Goal: Information Seeking & Learning: Find specific fact

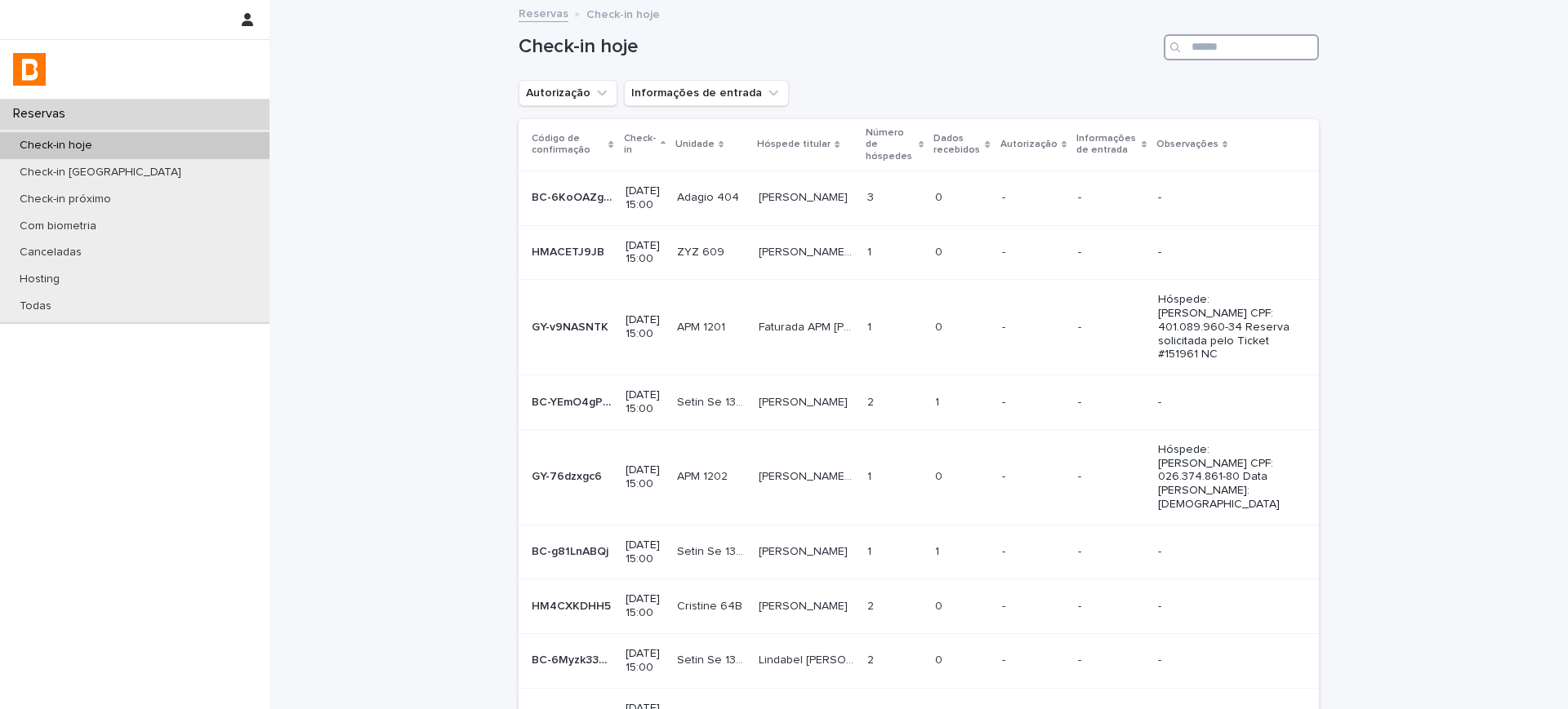
click at [1193, 54] on input "Search" at bounding box center [1240, 47] width 155 height 26
click at [44, 297] on div "Todas" at bounding box center [135, 306] width 269 height 27
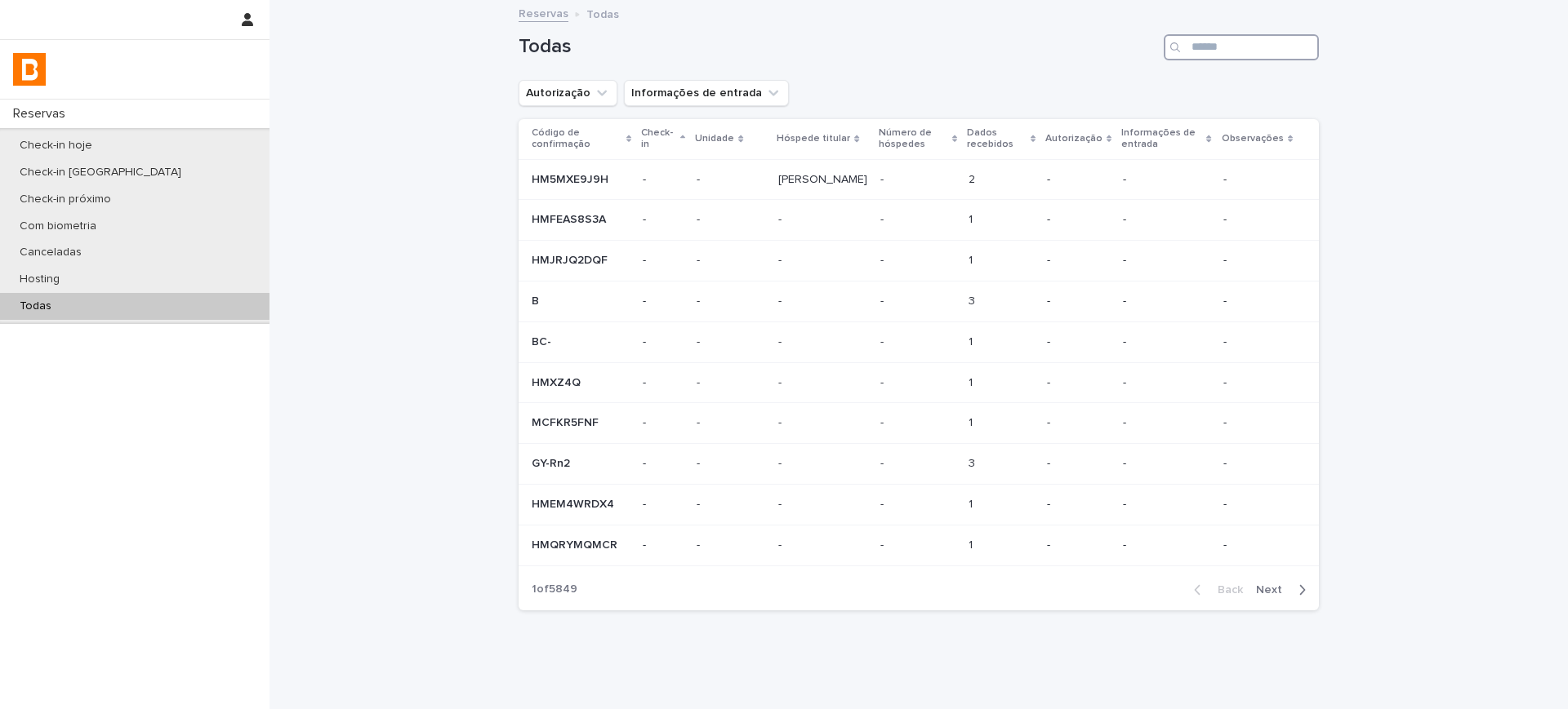
click at [1195, 52] on input "Search" at bounding box center [1240, 47] width 155 height 26
paste input "**********"
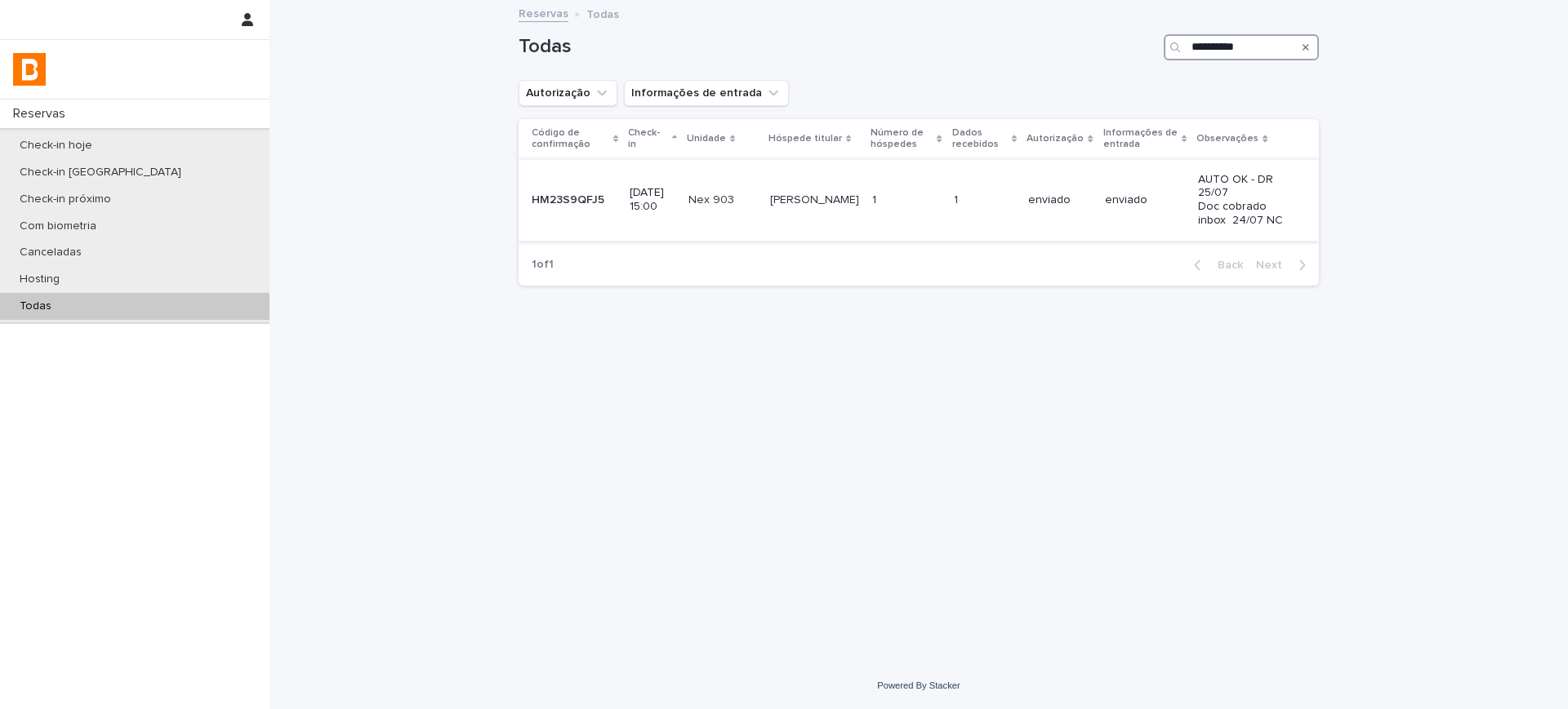
type input "**********"
click at [1110, 206] on div "enviado" at bounding box center [1145, 201] width 81 height 27
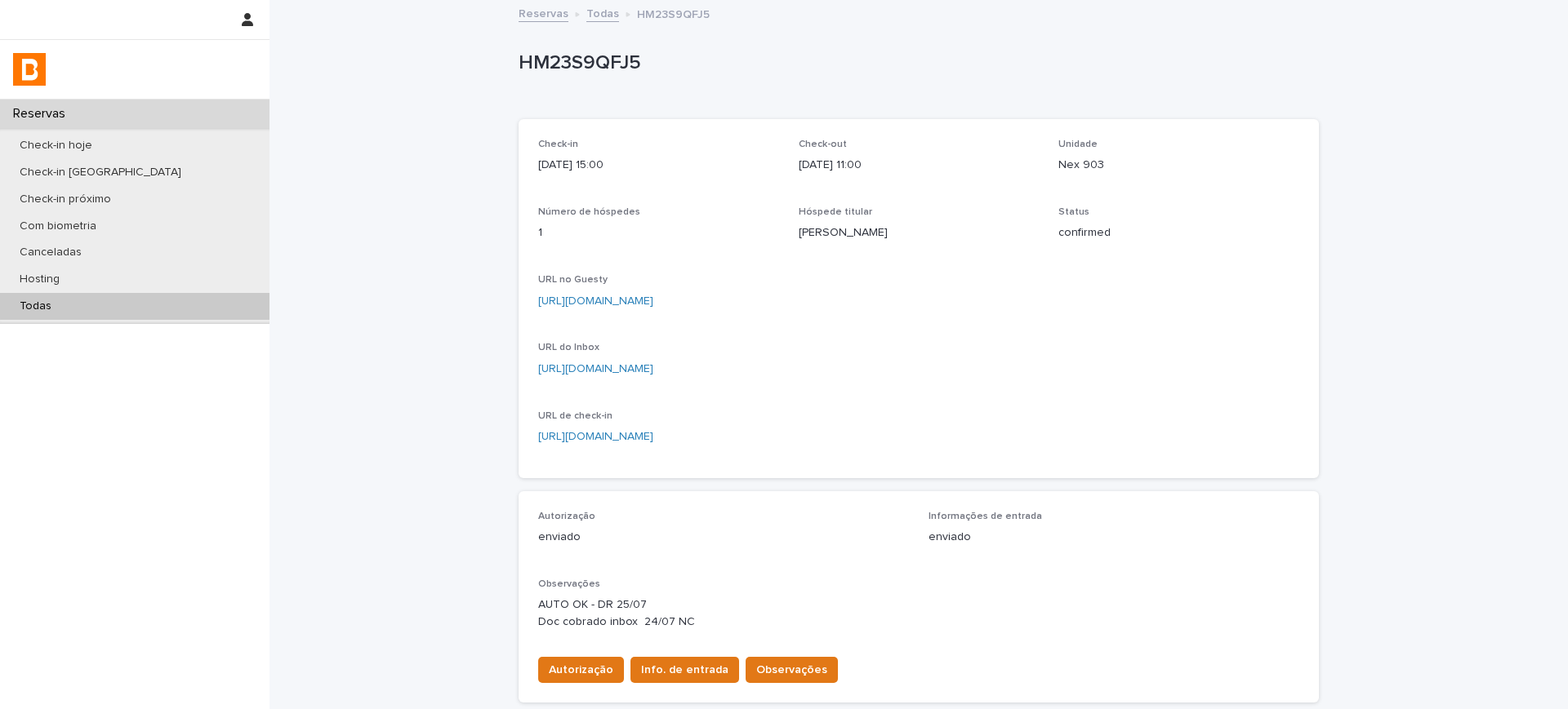
click at [590, 9] on link "Todas" at bounding box center [602, 12] width 33 height 19
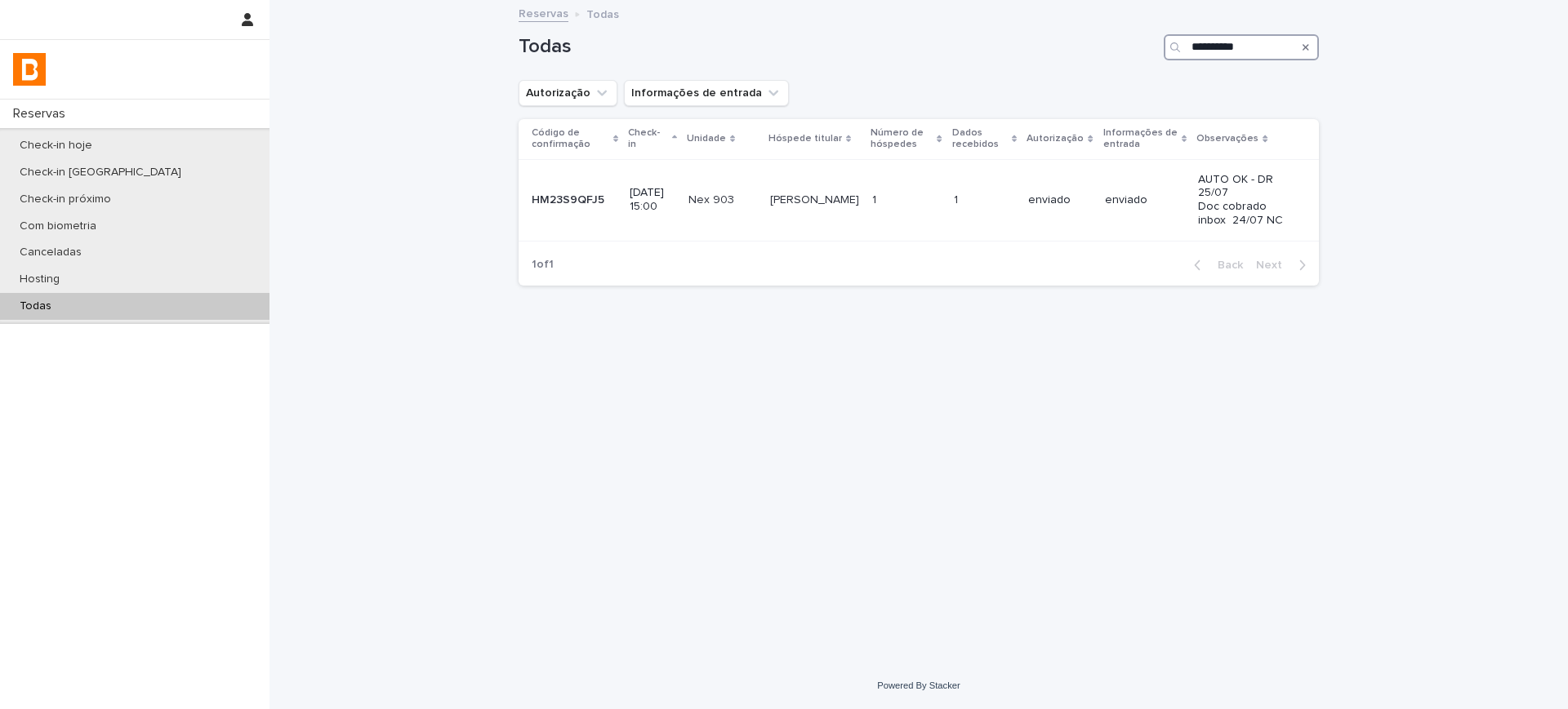
click at [1228, 39] on input "**********" at bounding box center [1240, 47] width 155 height 26
paste input "Search"
click at [1245, 40] on input "**********" at bounding box center [1240, 47] width 155 height 26
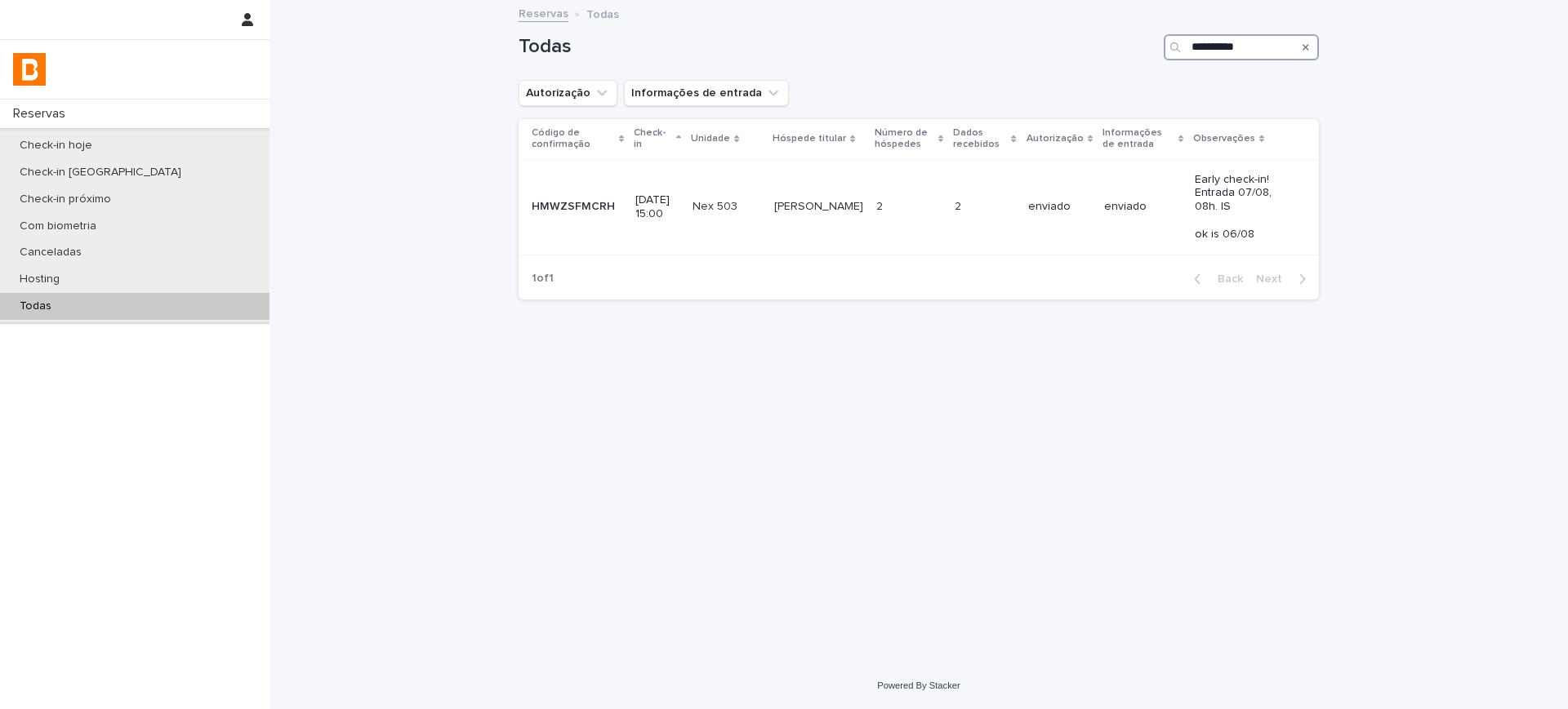
click at [1245, 40] on input "**********" at bounding box center [1240, 47] width 155 height 26
paste input "Search"
click at [1280, 57] on div "**********" at bounding box center [919, 41] width 800 height 79
click at [1271, 45] on input "**********" at bounding box center [1240, 47] width 155 height 26
click at [1271, 44] on input "**********" at bounding box center [1240, 47] width 155 height 26
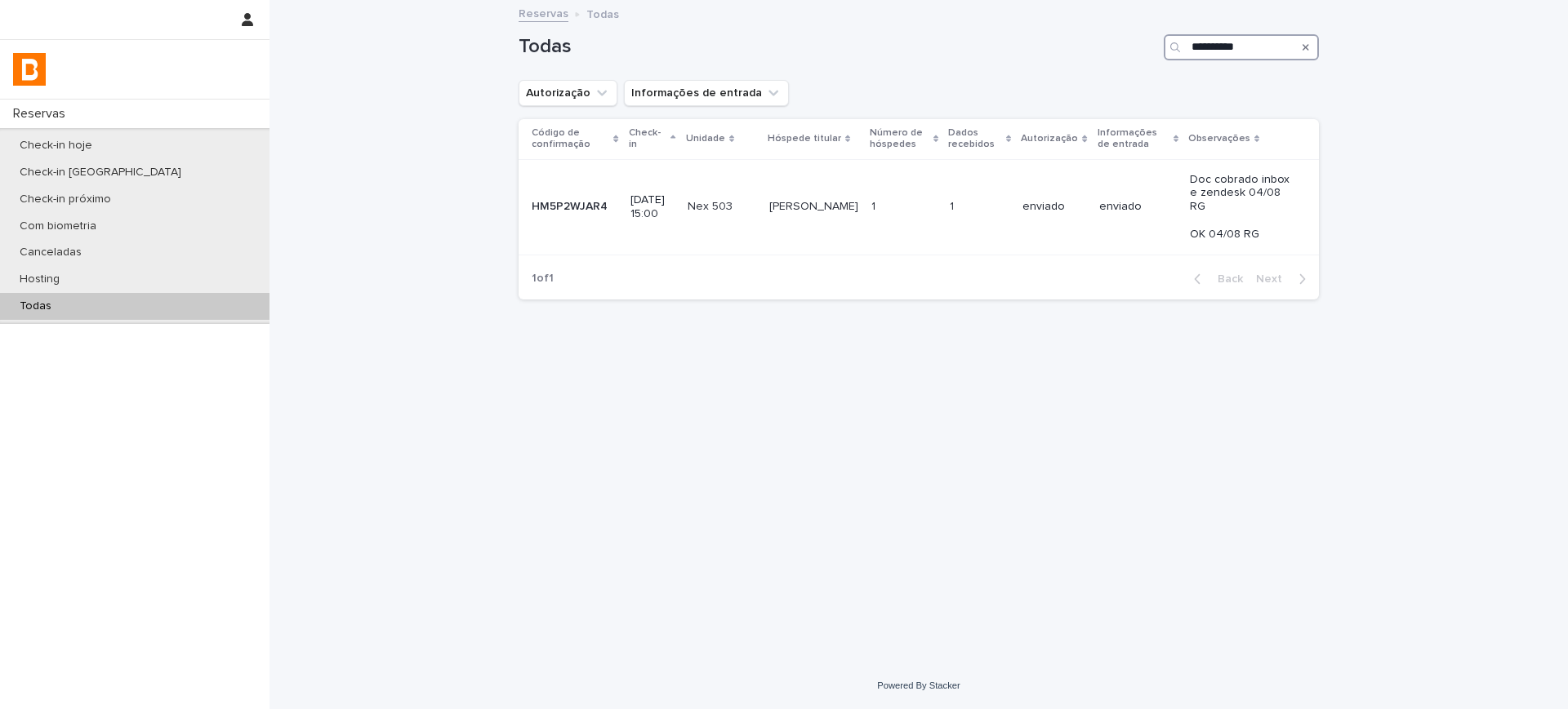
paste input "Search"
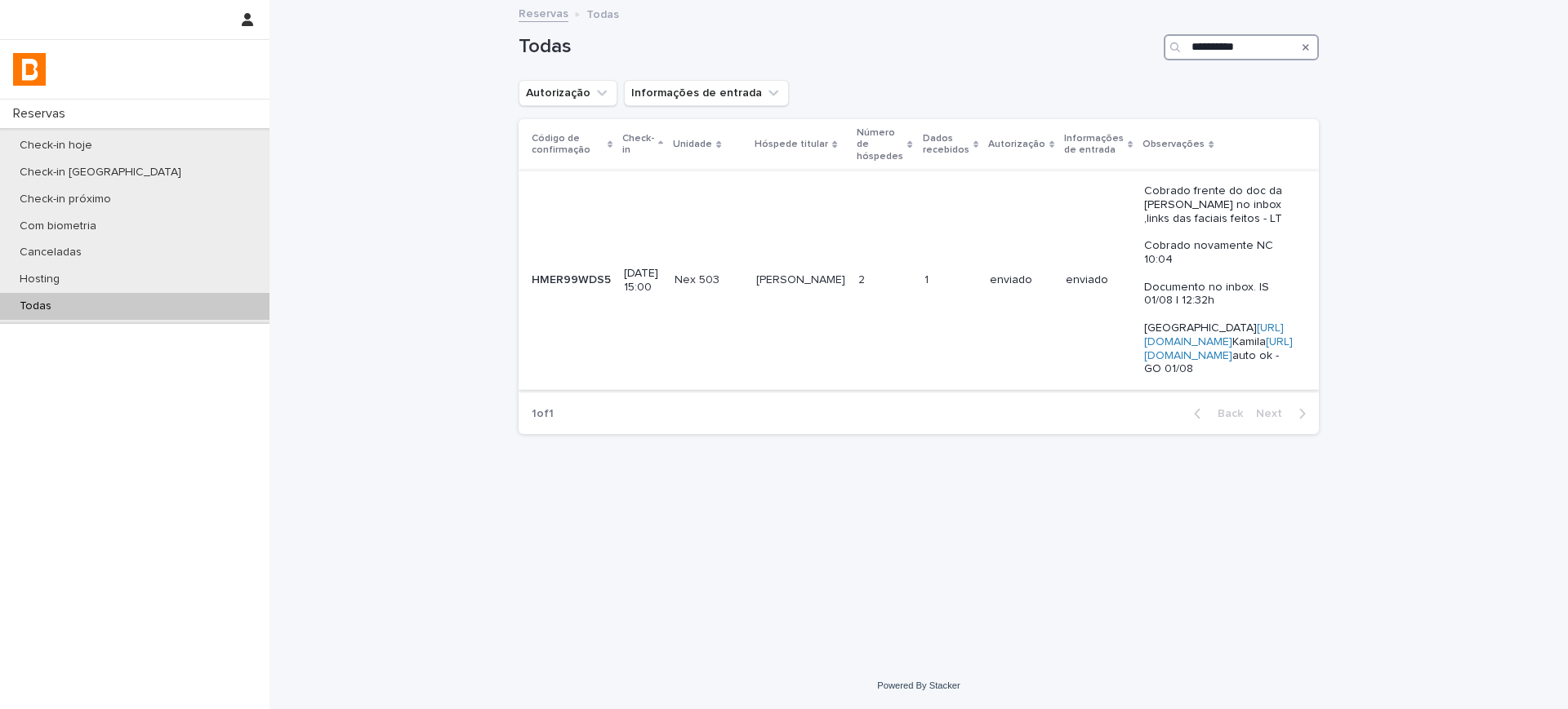
type input "**********"
click at [1059, 327] on td "enviado" at bounding box center [1098, 281] width 79 height 219
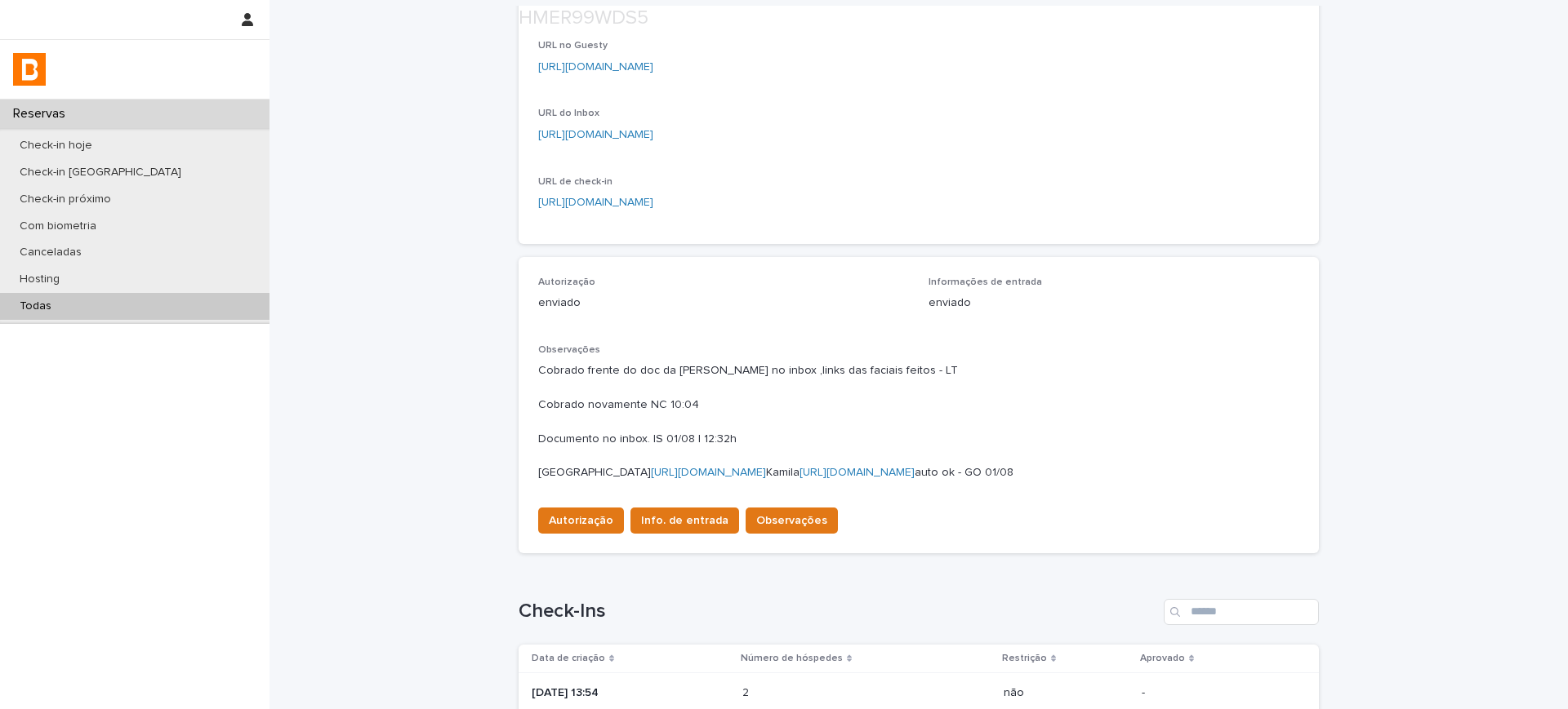
scroll to position [453, 0]
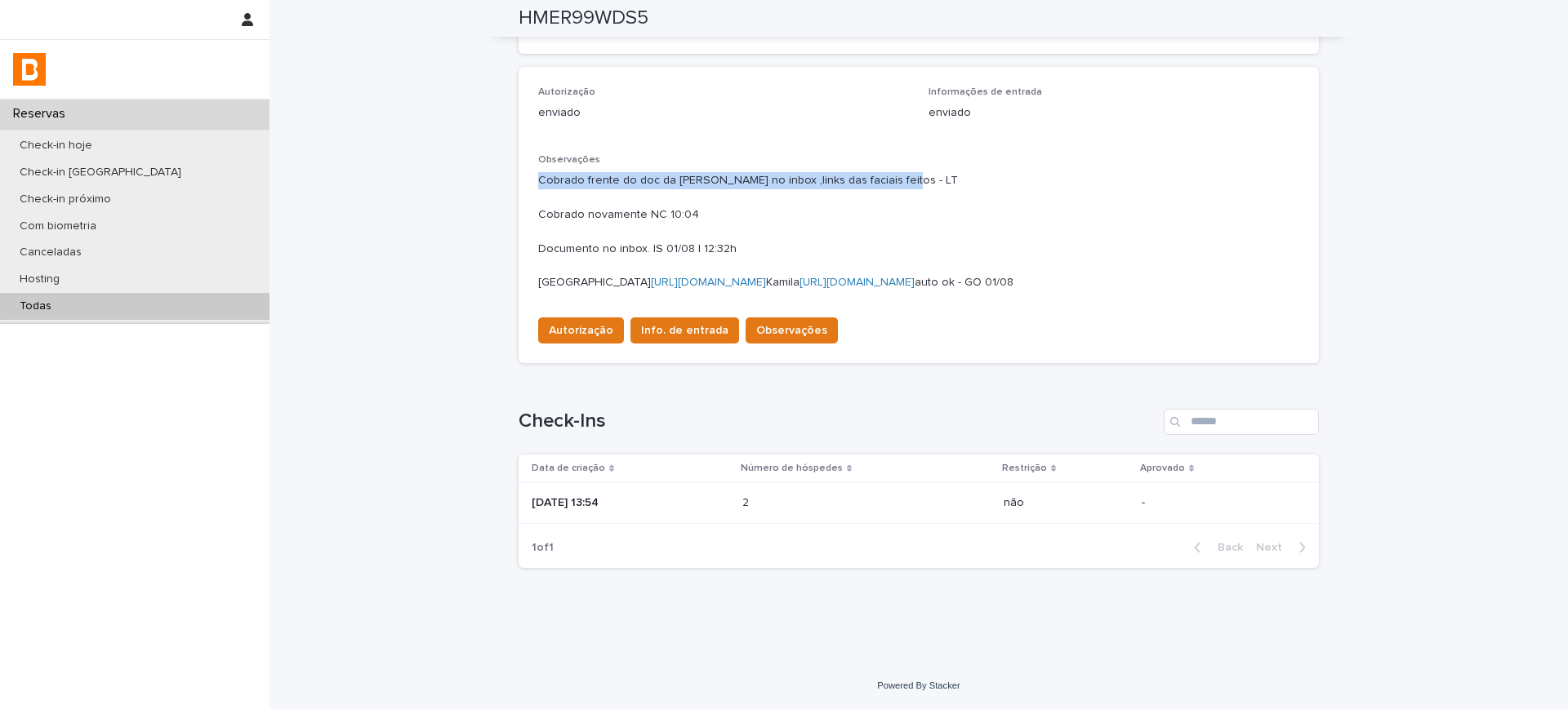
drag, startPoint x: 533, startPoint y: 148, endPoint x: 903, endPoint y: 142, distance: 370.0
click at [903, 169] on div "Cobrado frente do doc da [PERSON_NAME] no inbox ,links das faciais feitos - LT …" at bounding box center [919, 230] width 761 height 122
drag, startPoint x: 574, startPoint y: 359, endPoint x: 655, endPoint y: 354, distance: 81.2
click at [574, 291] on p "Cobrado frente do doc da [PERSON_NAME] no inbox ,links das faciais feitos - LT …" at bounding box center [919, 232] width 761 height 119
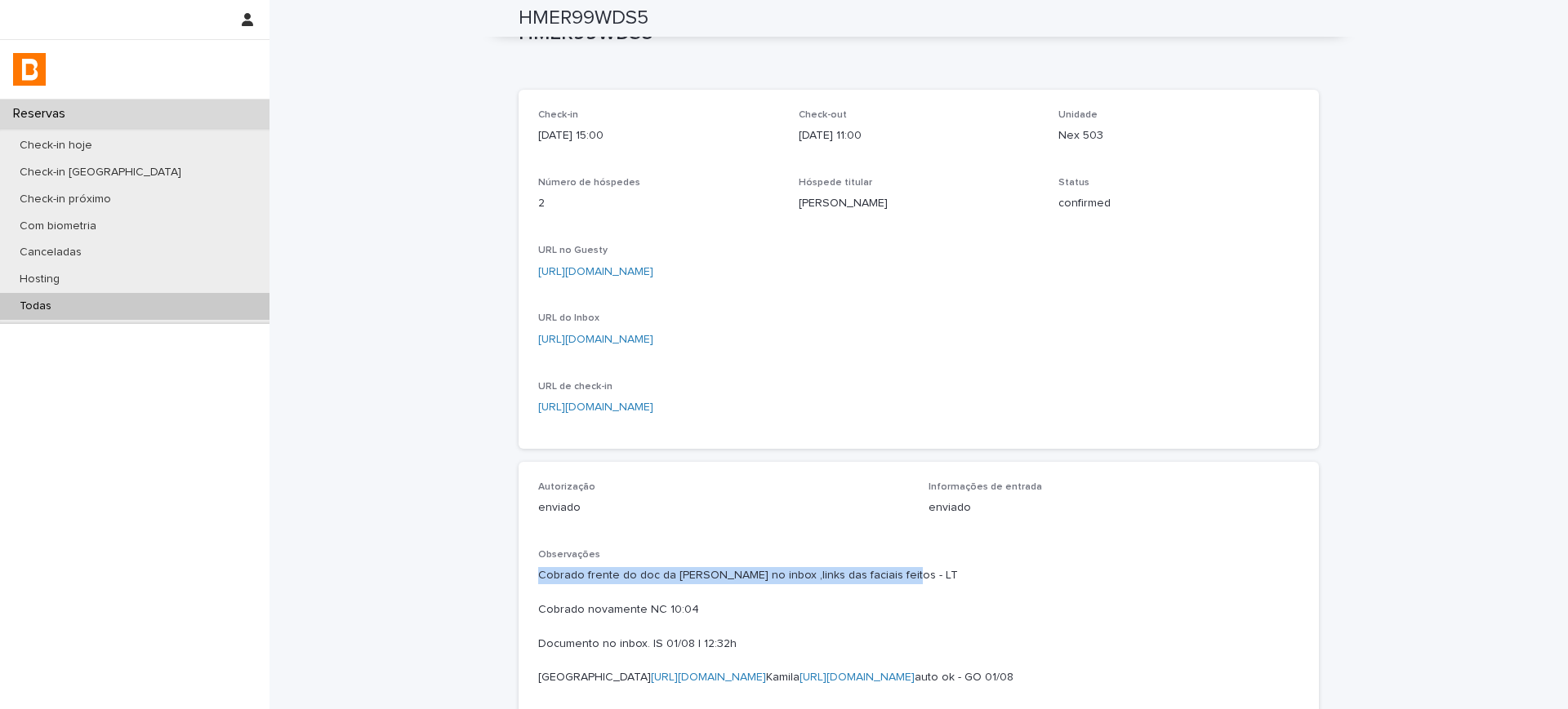
scroll to position [0, 0]
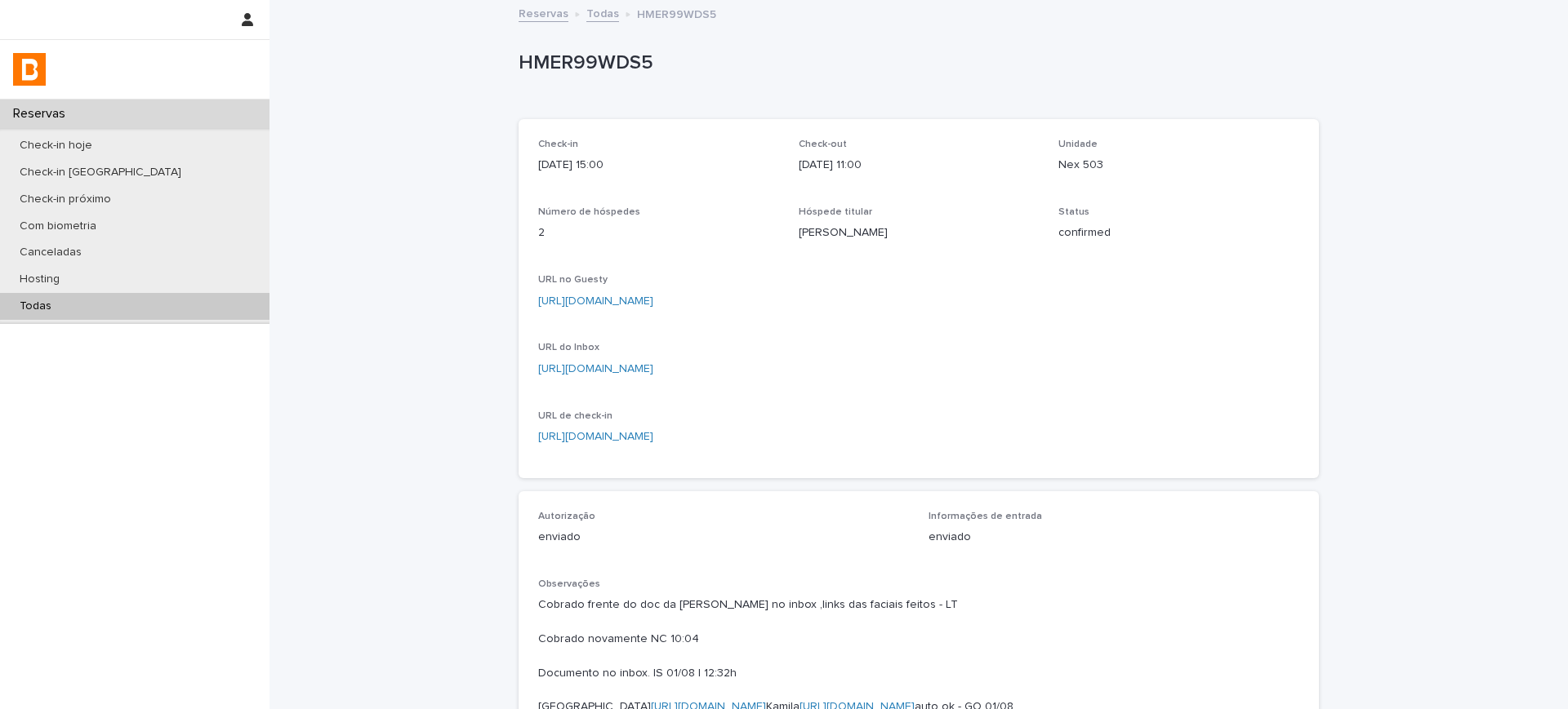
click at [1049, 164] on div "Check-in [DATE] 15:00 Check-out [DATE] 11:00 Unidade Nex 503 Número de hóspedes…" at bounding box center [919, 298] width 761 height 320
click at [572, 70] on p "HMER99WDS5" at bounding box center [916, 63] width 794 height 24
click at [574, 66] on p "HMER99WDS5" at bounding box center [916, 63] width 794 height 24
copy p "HMER99WDS5"
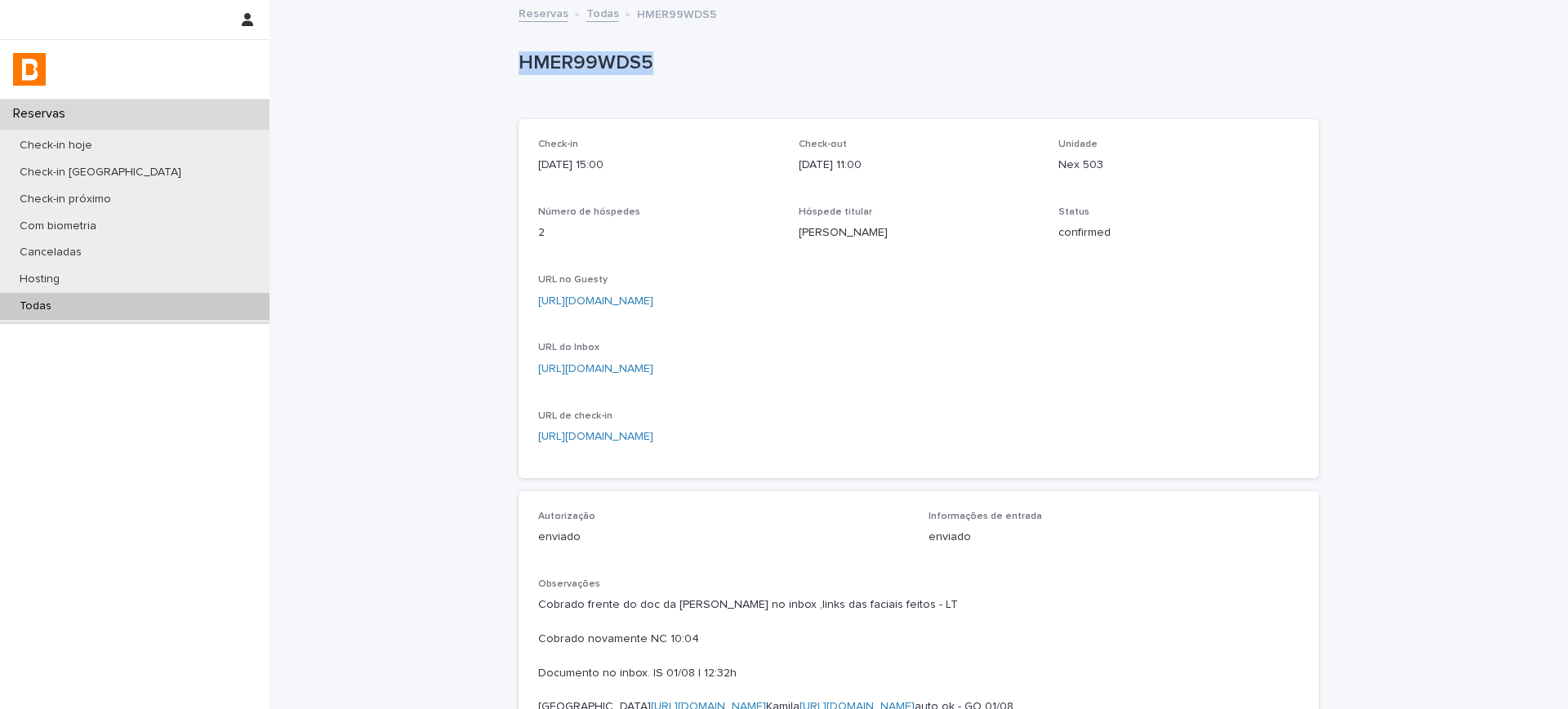
click at [649, 301] on link "[URL][DOMAIN_NAME]" at bounding box center [596, 302] width 115 height 12
click at [595, 12] on link "Todas" at bounding box center [602, 12] width 33 height 19
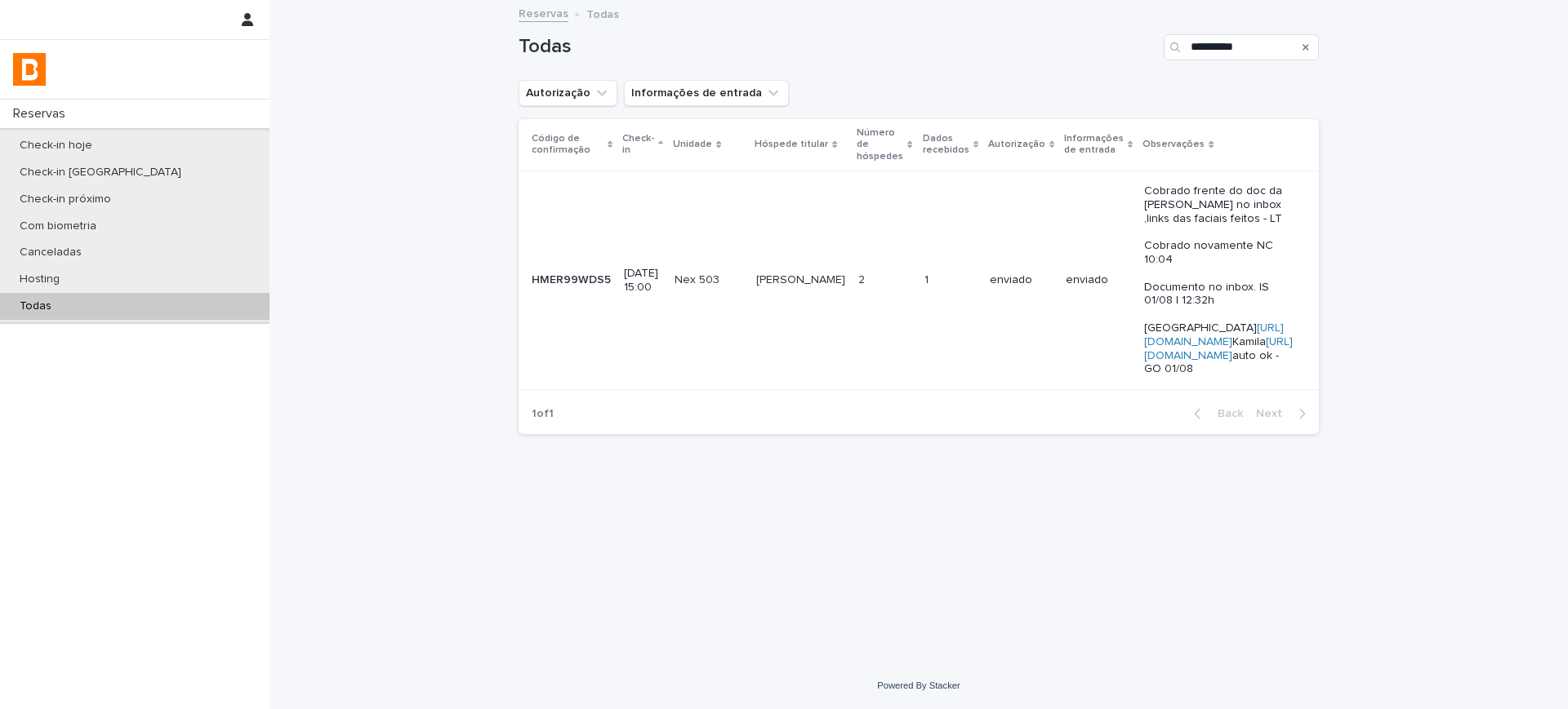
click at [1231, 24] on div "Reservas Todas" at bounding box center [919, 14] width 817 height 23
click at [1225, 44] on input "**********" at bounding box center [1240, 47] width 155 height 26
click at [1225, 43] on input "**********" at bounding box center [1240, 47] width 155 height 26
click at [1223, 43] on input "**********" at bounding box center [1240, 47] width 155 height 26
drag, startPoint x: 1223, startPoint y: 43, endPoint x: 1217, endPoint y: 57, distance: 15.2
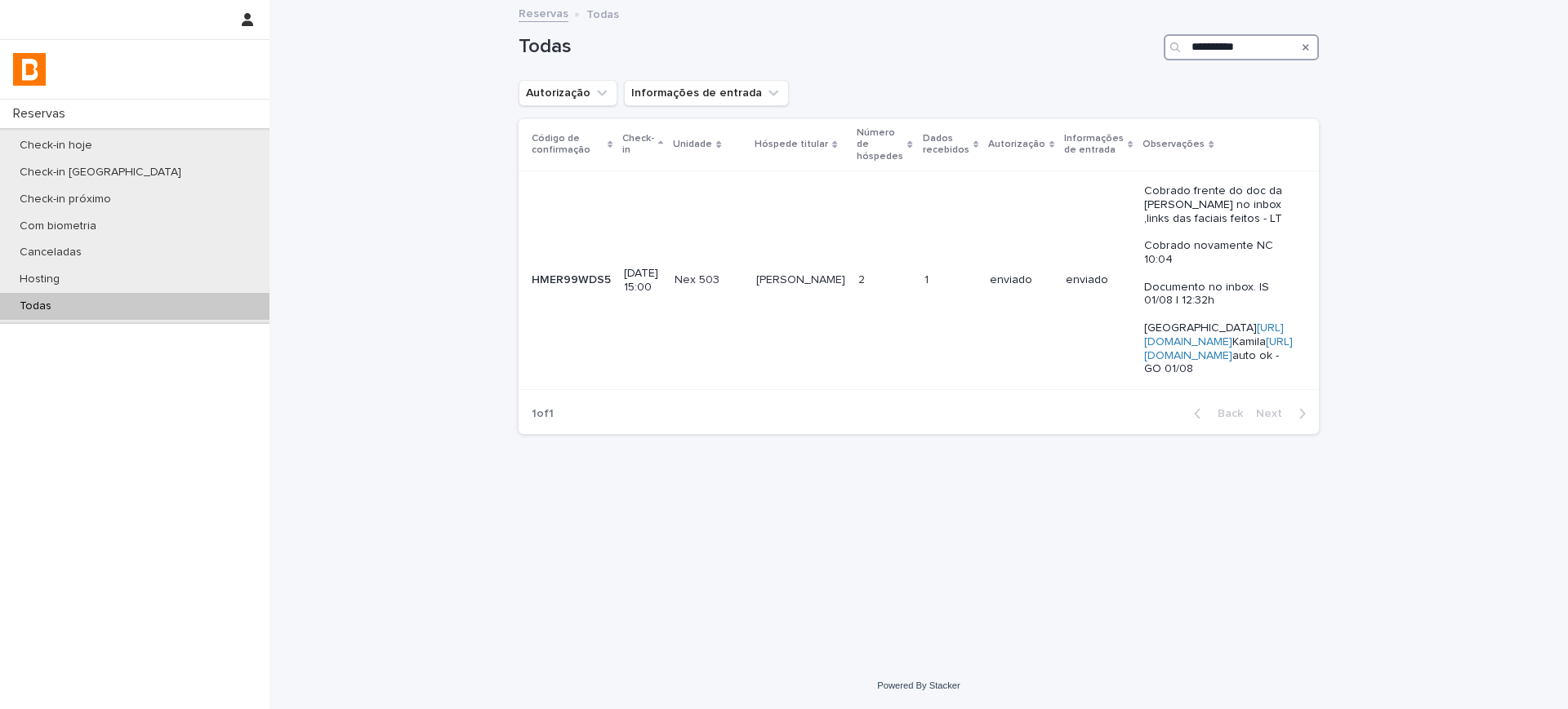
click at [1217, 57] on input "**********" at bounding box center [1240, 47] width 155 height 26
paste input "**"
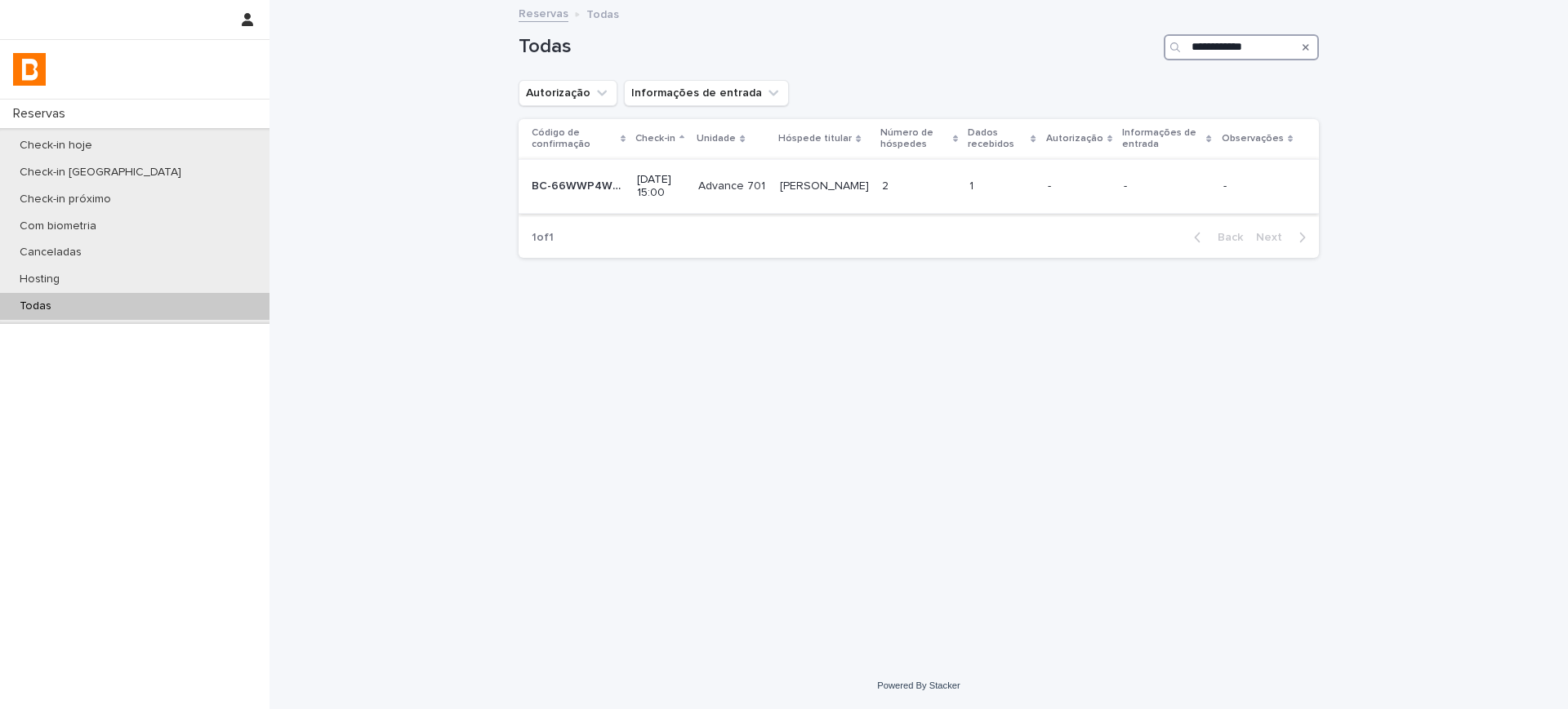
type input "**********"
click at [907, 188] on p at bounding box center [919, 186] width 74 height 13
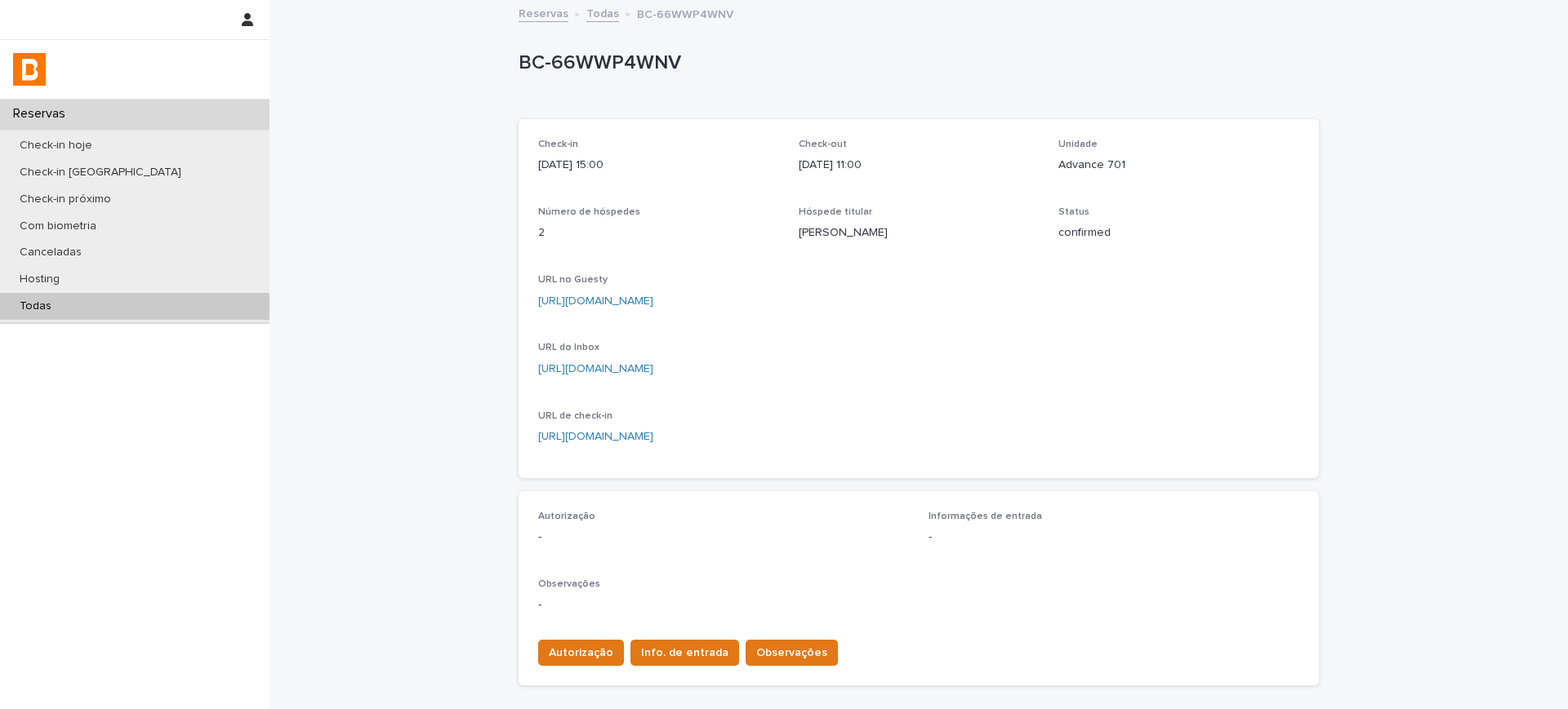
drag, startPoint x: 845, startPoint y: 176, endPoint x: 943, endPoint y: 185, distance: 98.4
click at [943, 185] on div "Check-in [DATE] 15:00 Check-out [DATE] 11:00 Unidade Advance 701 Número de hósp…" at bounding box center [919, 299] width 800 height 359
click at [1036, 209] on div "Check-in [DATE] 15:00 Check-out [DATE] 11:00 Unidade Advance 701 Número de hósp…" at bounding box center [919, 298] width 761 height 320
click at [1000, 285] on div "URL no Guesty [URL][DOMAIN_NAME]" at bounding box center [919, 299] width 761 height 48
click at [1090, 167] on p "Advance 701" at bounding box center [1178, 165] width 241 height 17
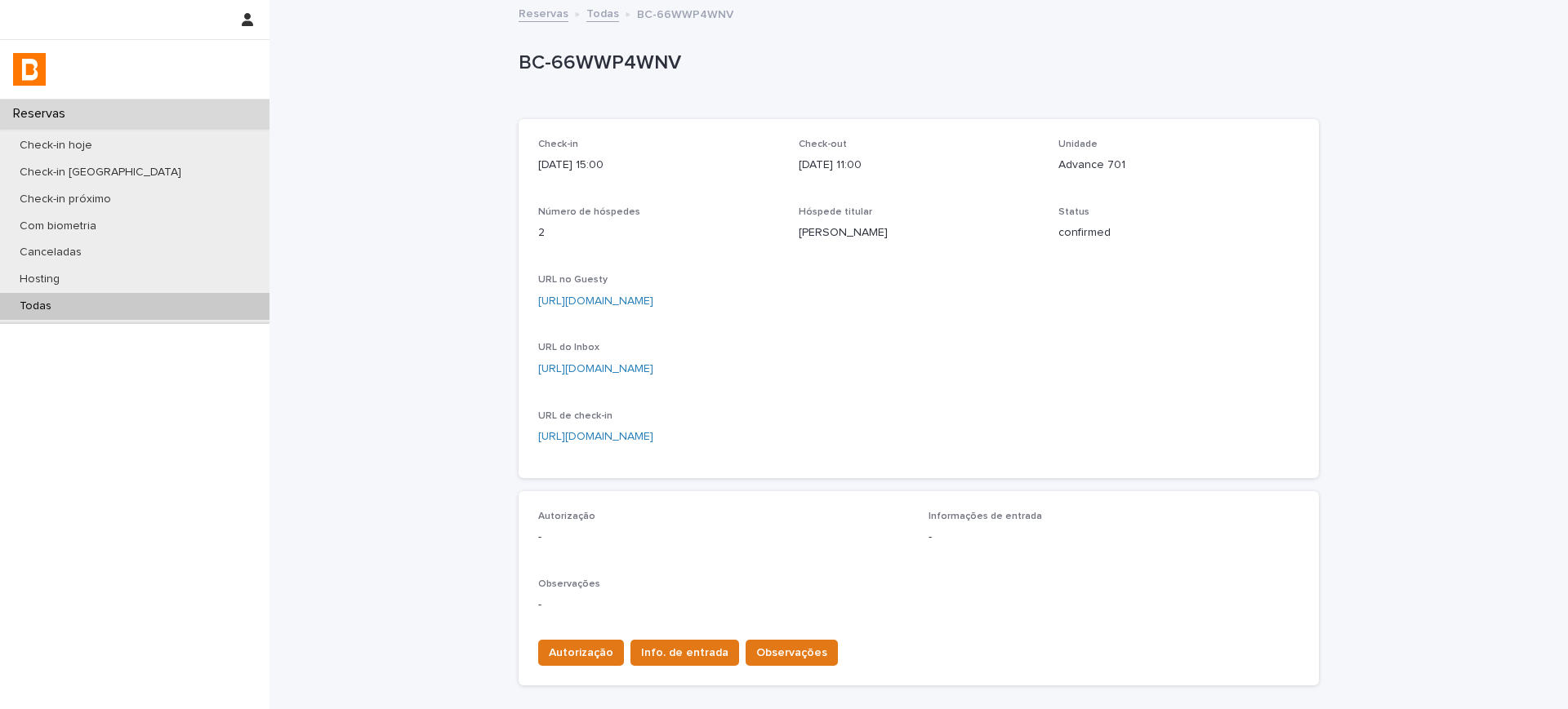
click at [1086, 161] on p "Advance 701" at bounding box center [1178, 165] width 241 height 17
click at [1085, 160] on p "Advance 701" at bounding box center [1178, 165] width 241 height 17
copy p "Advance 701"
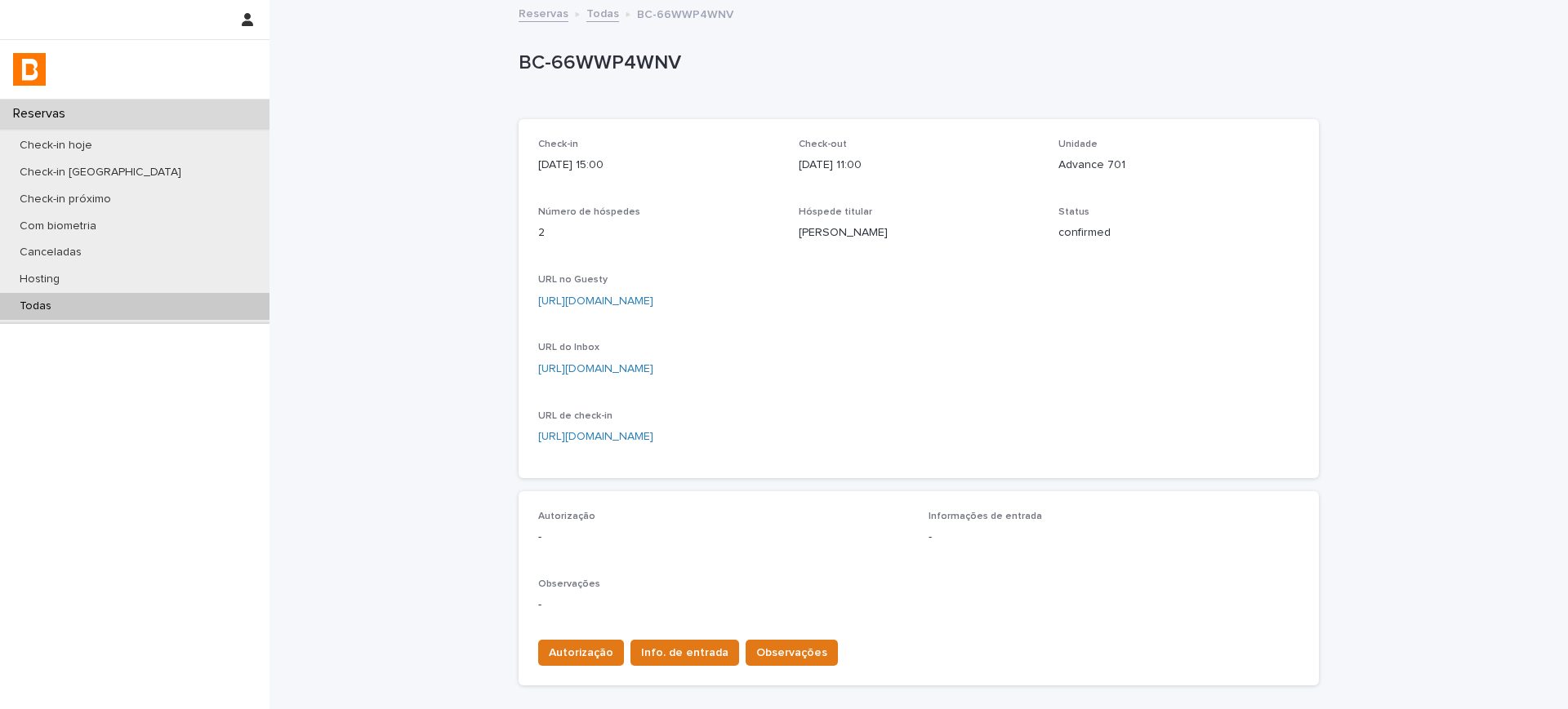
drag, startPoint x: 782, startPoint y: 236, endPoint x: 761, endPoint y: 193, distance: 47.9
click at [943, 217] on div "Check-in [DATE] 15:00 Check-out [DATE] 11:00 Unidade Advance 701 Número de hósp…" at bounding box center [919, 298] width 761 height 320
drag, startPoint x: 560, startPoint y: 160, endPoint x: 659, endPoint y: 160, distance: 99.0
click at [659, 160] on p "[DATE] 15:00" at bounding box center [658, 165] width 241 height 17
click at [825, 236] on p "[PERSON_NAME]" at bounding box center [919, 233] width 241 height 17
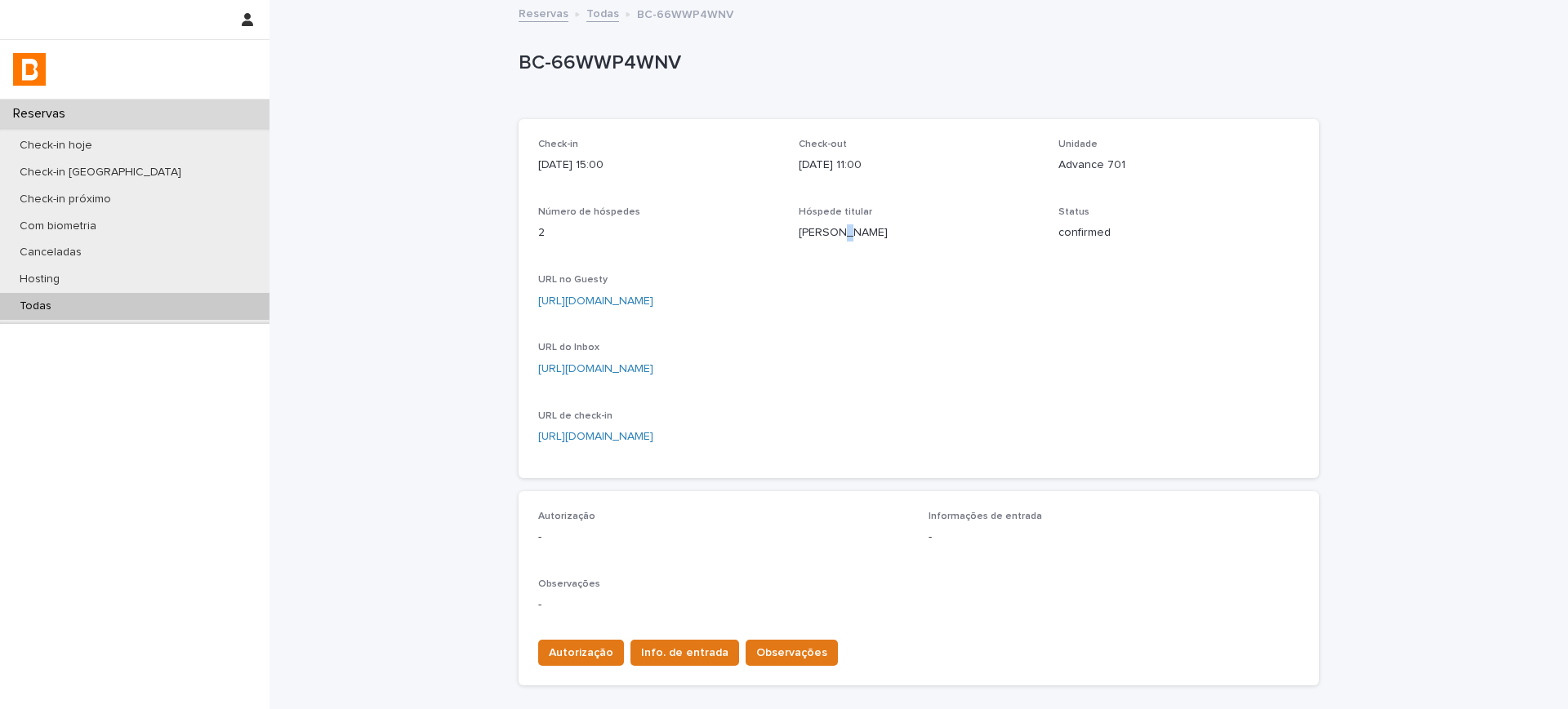
click at [825, 236] on p "[PERSON_NAME]" at bounding box center [919, 233] width 241 height 17
copy p "[PERSON_NAME]"
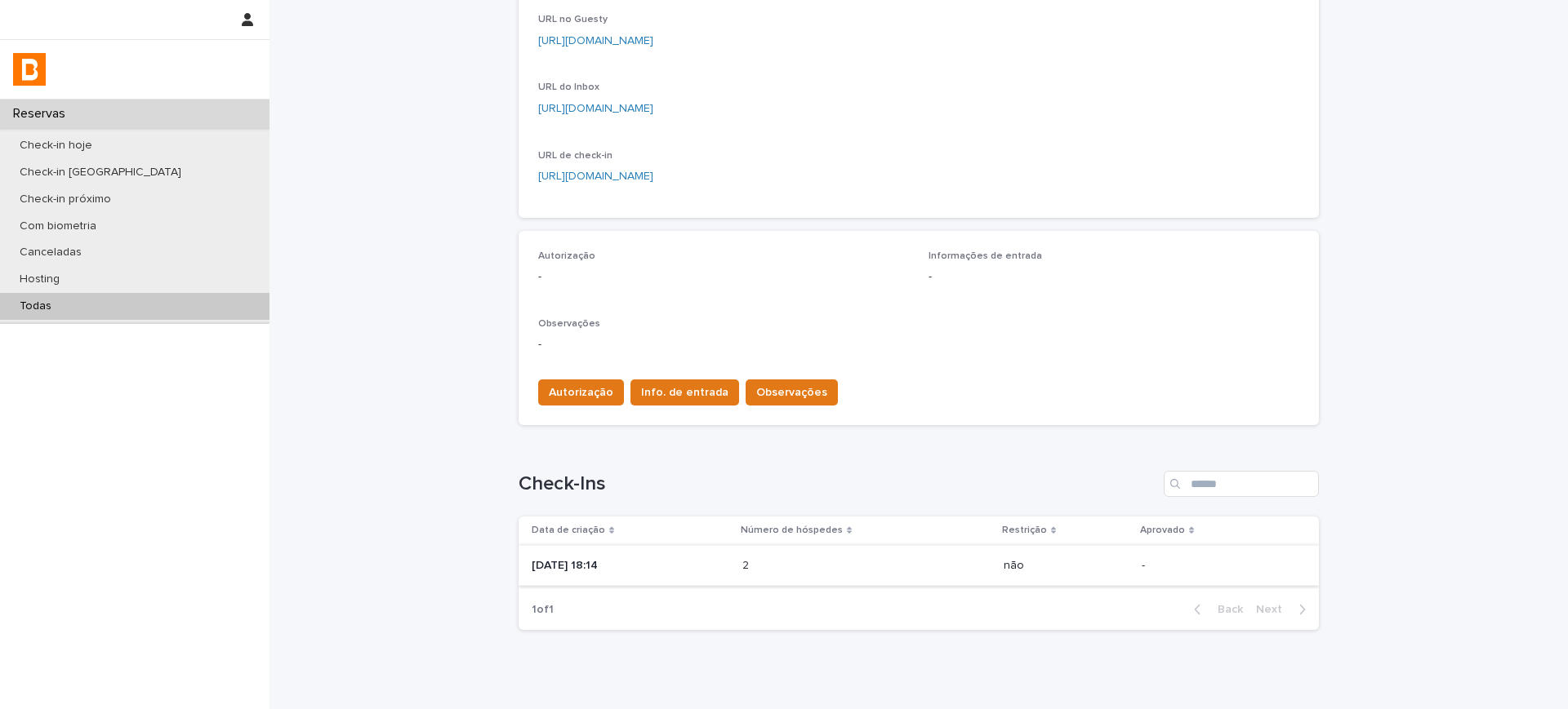
scroll to position [323, 0]
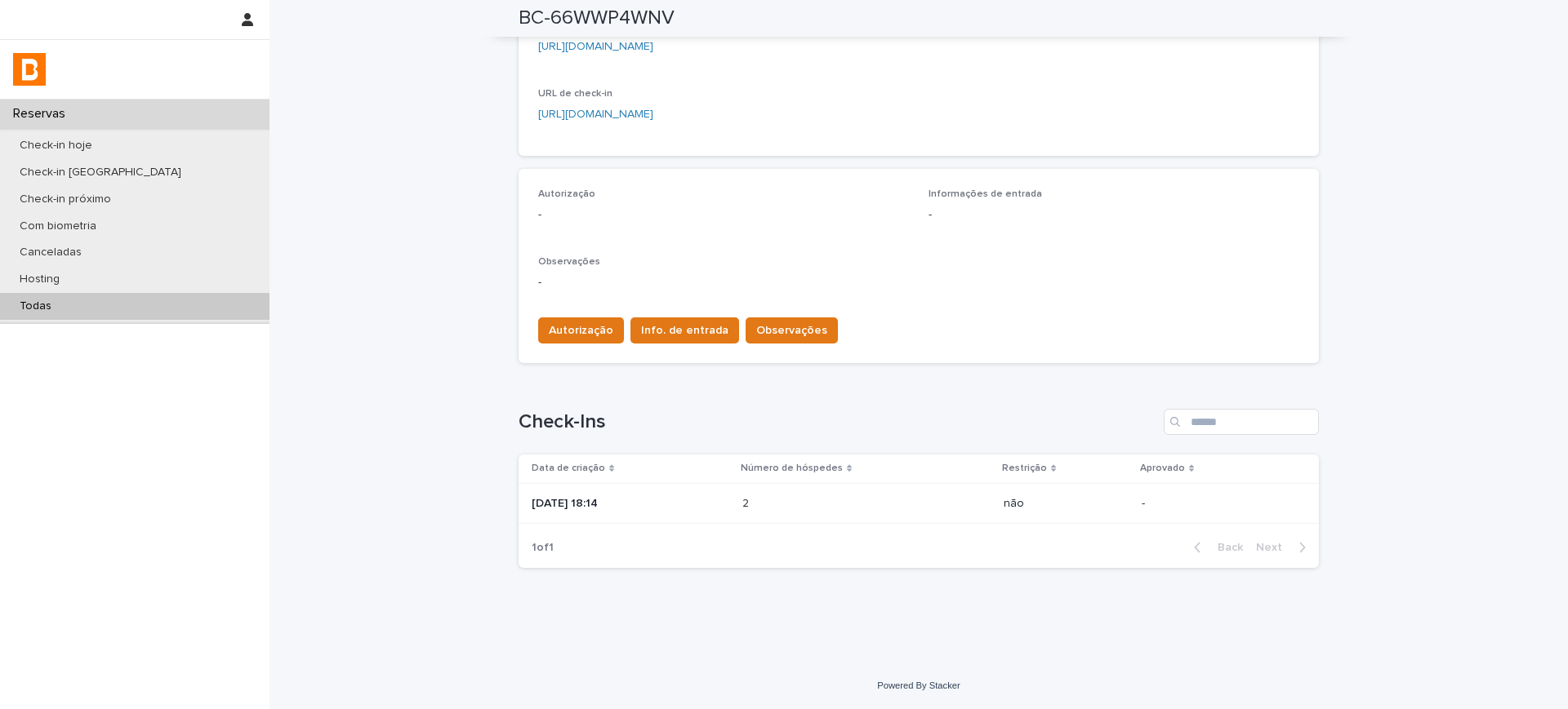
click at [593, 508] on div "[DATE] 18:14" at bounding box center [630, 504] width 198 height 27
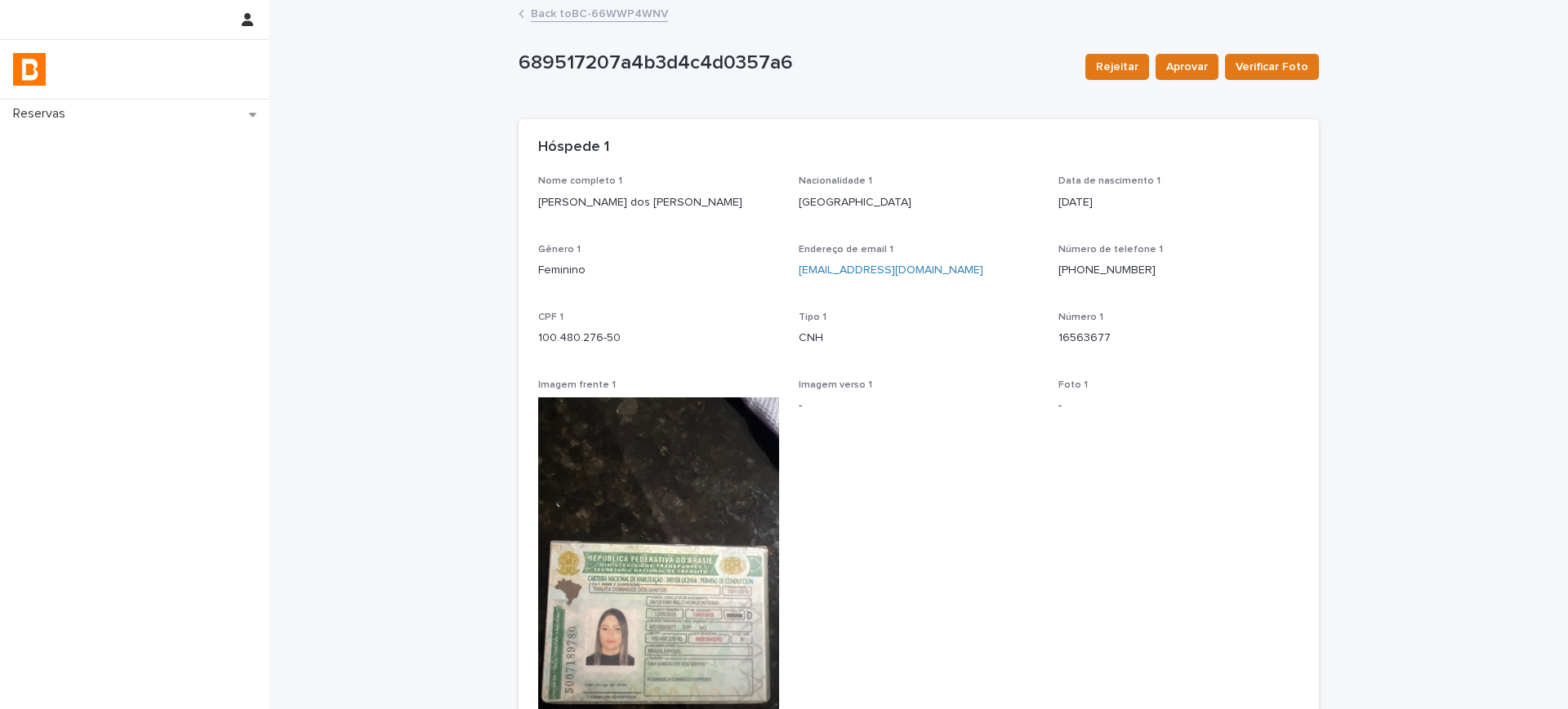
click at [597, 201] on p "[PERSON_NAME] dos [PERSON_NAME]" at bounding box center [658, 203] width 241 height 17
click at [597, 202] on p "[PERSON_NAME] dos [PERSON_NAME]" at bounding box center [658, 203] width 241 height 17
copy p "[PERSON_NAME] dos [PERSON_NAME]"
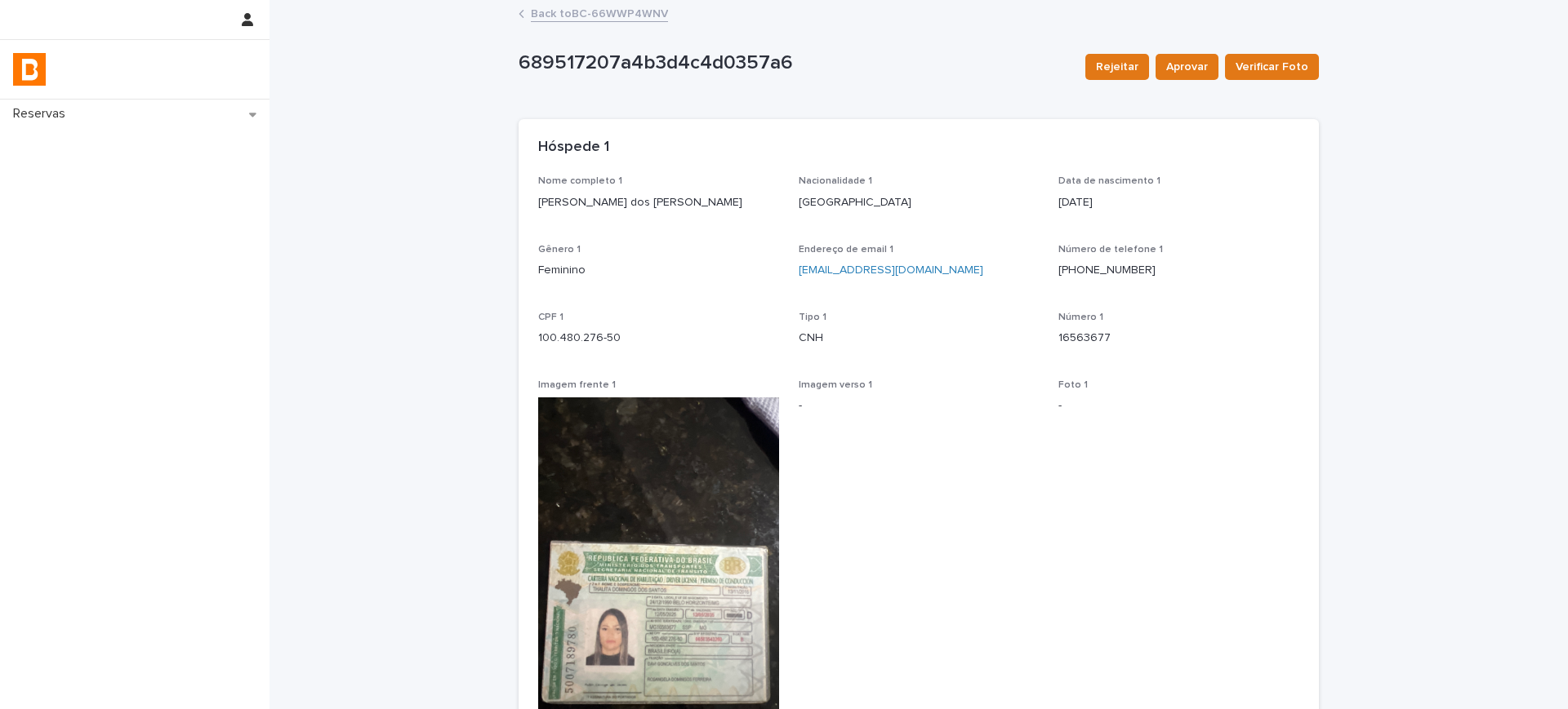
click at [961, 271] on p "[EMAIL_ADDRESS][DOMAIN_NAME]" at bounding box center [919, 271] width 241 height 17
click at [960, 271] on p "[EMAIL_ADDRESS][DOMAIN_NAME]" at bounding box center [919, 271] width 241 height 17
click at [949, 273] on p "[EMAIL_ADDRESS][DOMAIN_NAME]" at bounding box center [919, 271] width 241 height 17
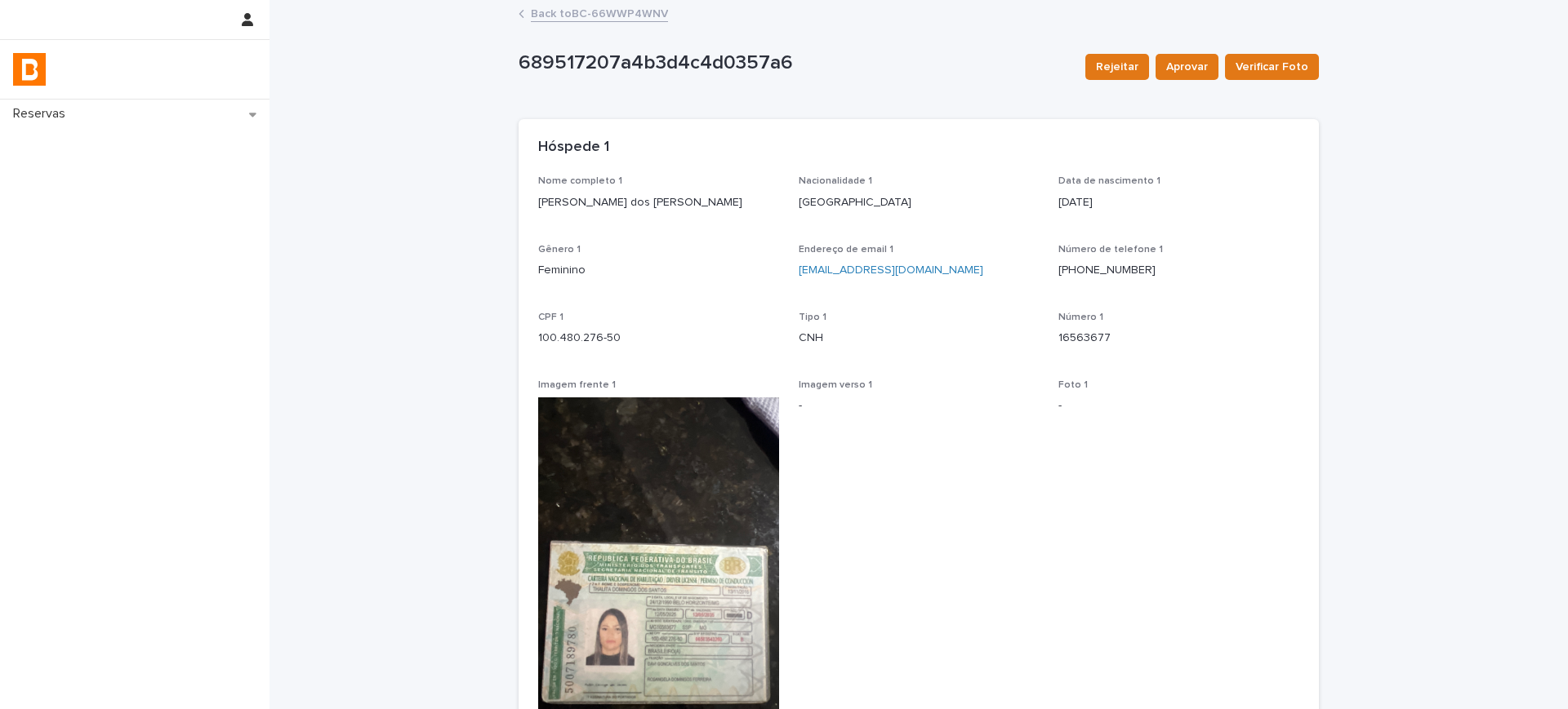
click at [554, 339] on p "100.480.276-50" at bounding box center [658, 338] width 241 height 17
click at [553, 338] on p "100.480.276-50" at bounding box center [658, 338] width 241 height 17
click at [569, 347] on div "CPF 1 100.480.276-50" at bounding box center [658, 336] width 241 height 48
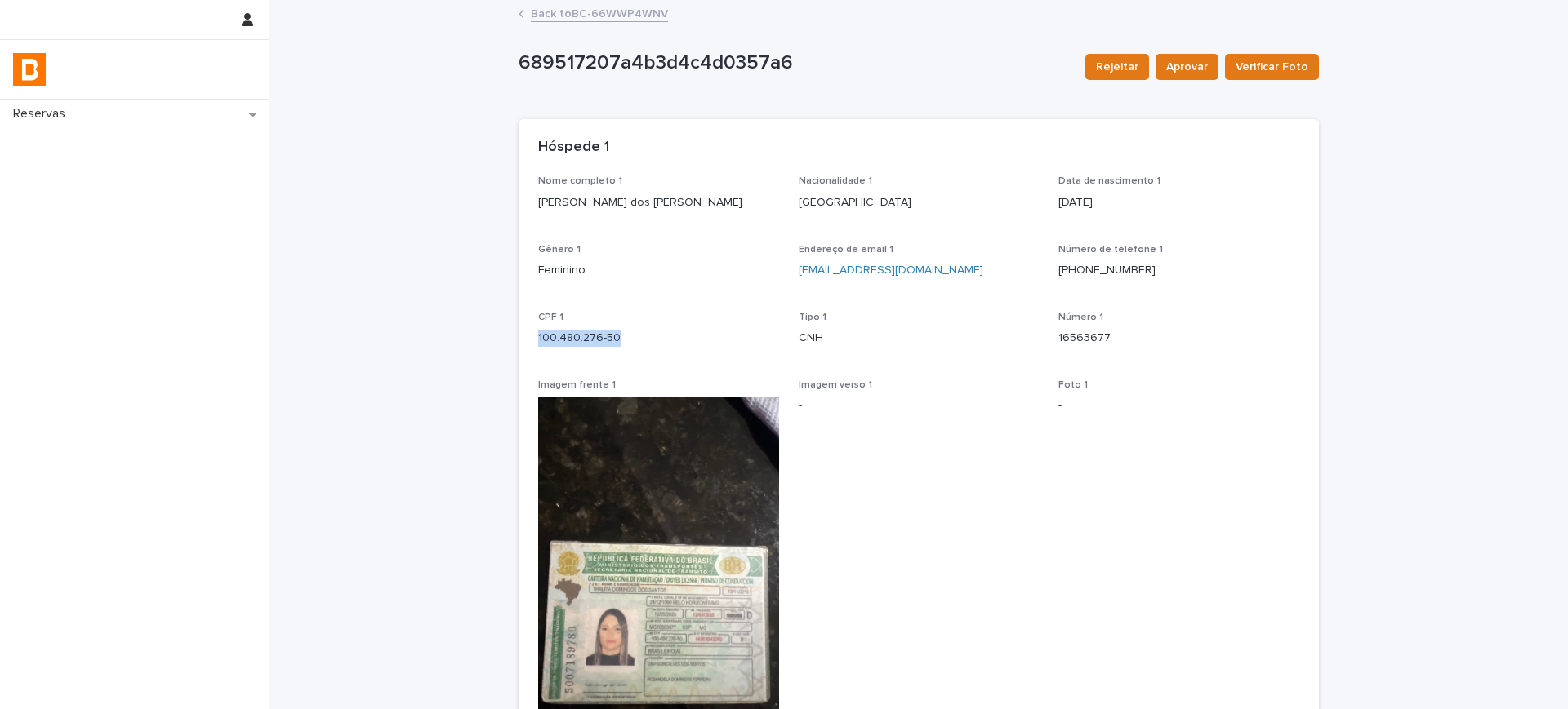
click at [572, 347] on div "CPF 1 100.480.276-50" at bounding box center [658, 336] width 241 height 48
click at [571, 347] on div "CPF 1 100.480.276-50" at bounding box center [658, 336] width 241 height 48
click at [565, 324] on div "CPF 1 100.480.276-50" at bounding box center [658, 336] width 241 height 48
click at [558, 352] on div "CPF 1 100.480.276-50" at bounding box center [658, 336] width 241 height 48
click at [563, 338] on p "100.480.276-50" at bounding box center [658, 338] width 241 height 17
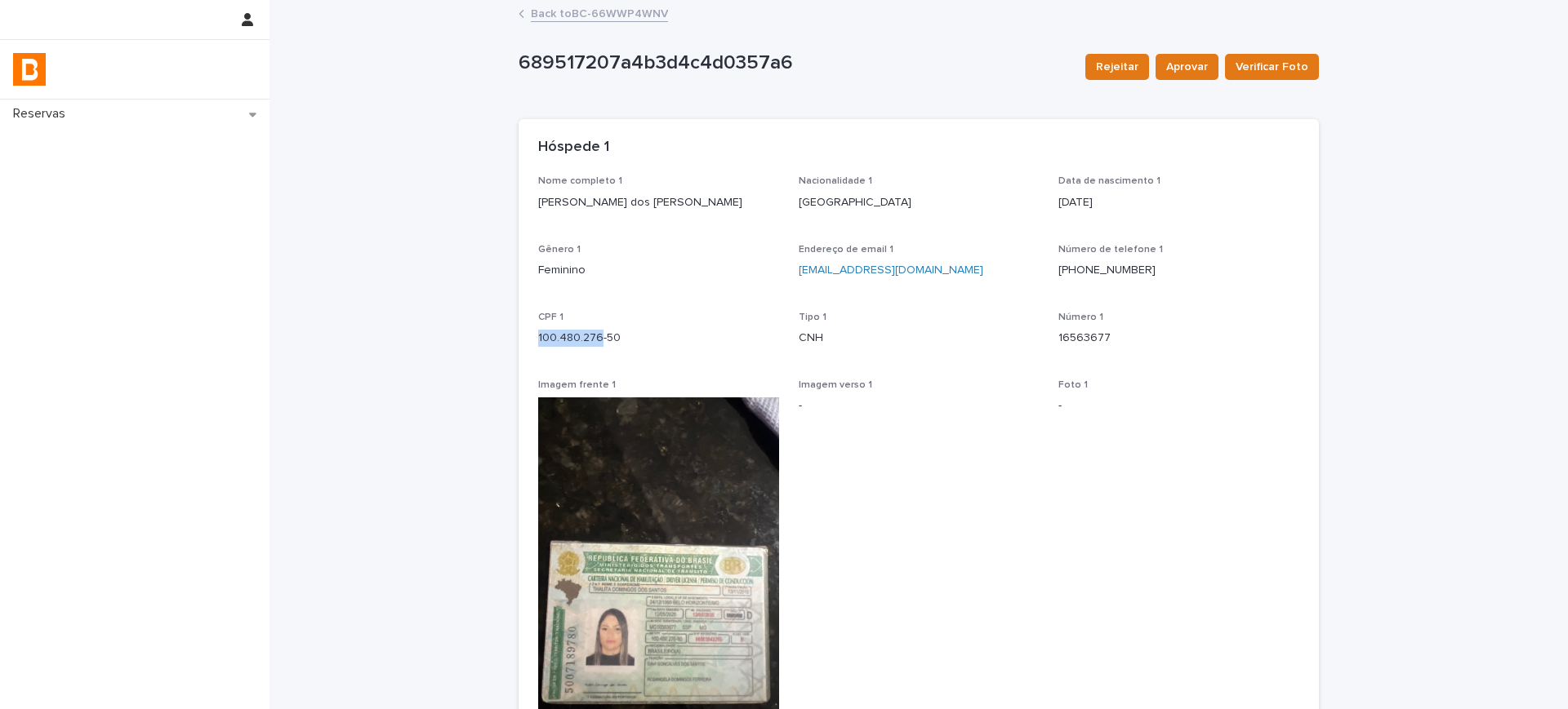
click at [563, 338] on p "100.480.276-50" at bounding box center [658, 338] width 241 height 17
copy p "100.480.276-50"
click at [1097, 268] on link "[PHONE_NUMBER]" at bounding box center [1106, 270] width 97 height 12
click at [1185, 270] on p "[PHONE_NUMBER]" at bounding box center [1178, 271] width 241 height 17
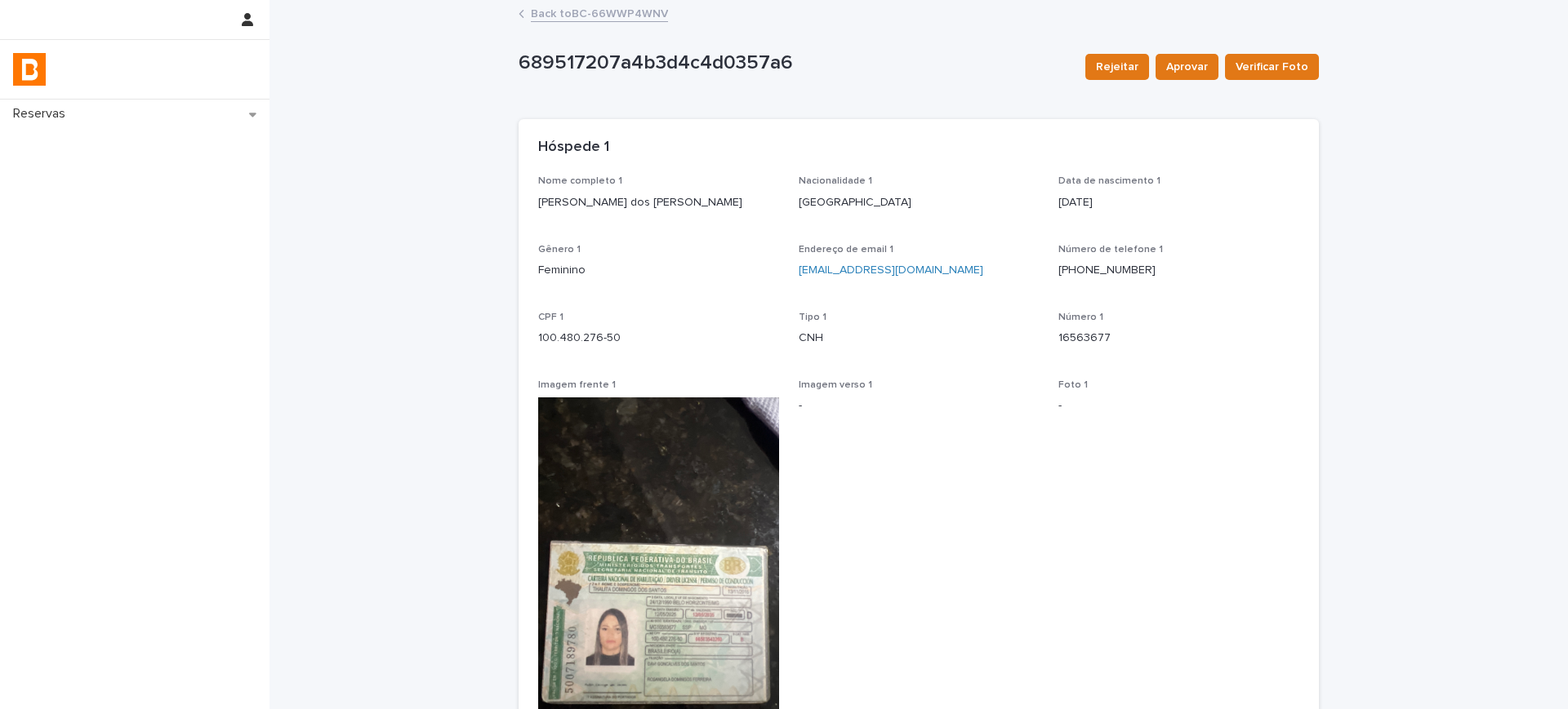
click at [1184, 270] on p "[PHONE_NUMBER]" at bounding box center [1178, 271] width 241 height 17
click at [1182, 270] on p "[PHONE_NUMBER]" at bounding box center [1178, 271] width 241 height 17
click at [1181, 268] on p "[PHONE_NUMBER]" at bounding box center [1178, 271] width 241 height 17
click at [1153, 269] on p "[PHONE_NUMBER]" at bounding box center [1178, 271] width 241 height 17
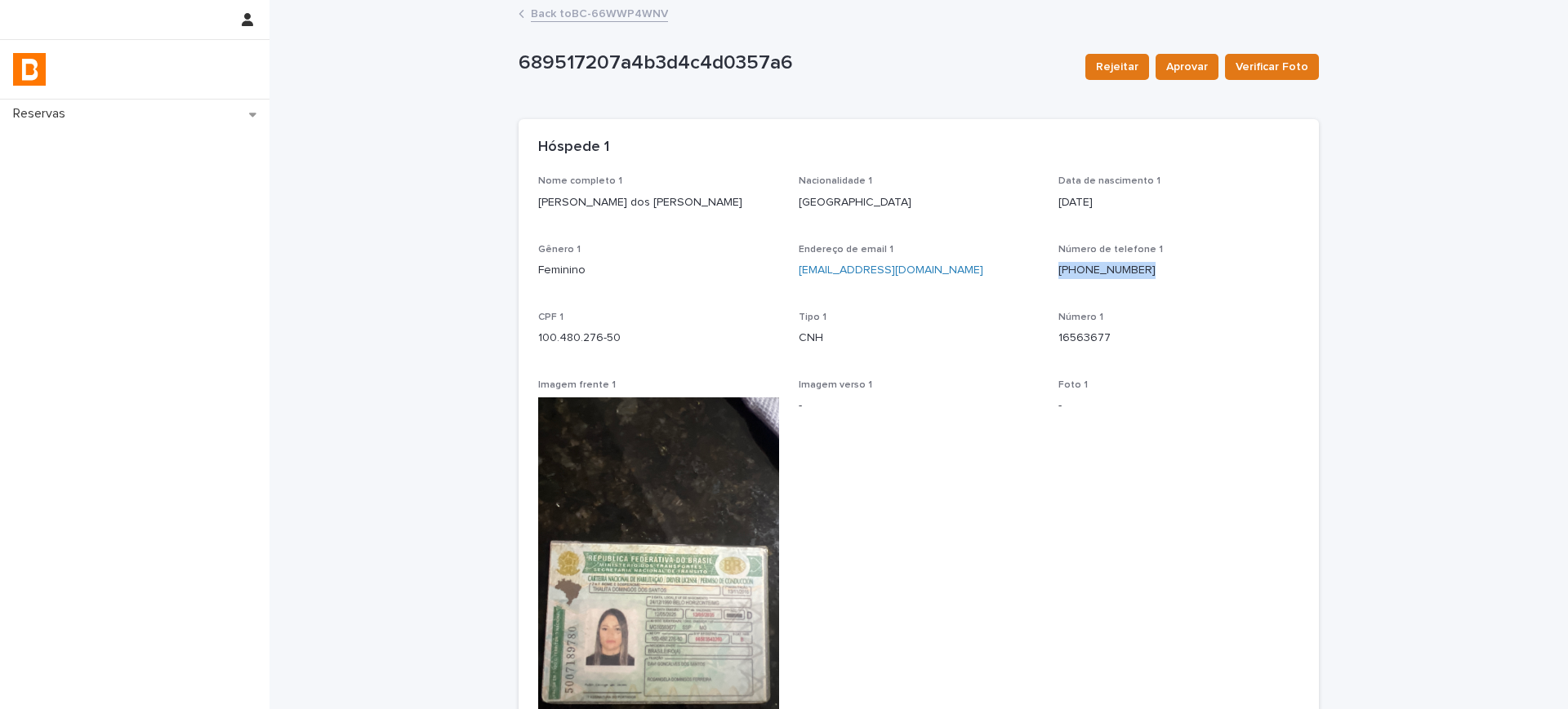
click at [1153, 269] on p "[PHONE_NUMBER]" at bounding box center [1178, 271] width 241 height 17
copy link "[PHONE_NUMBER]"
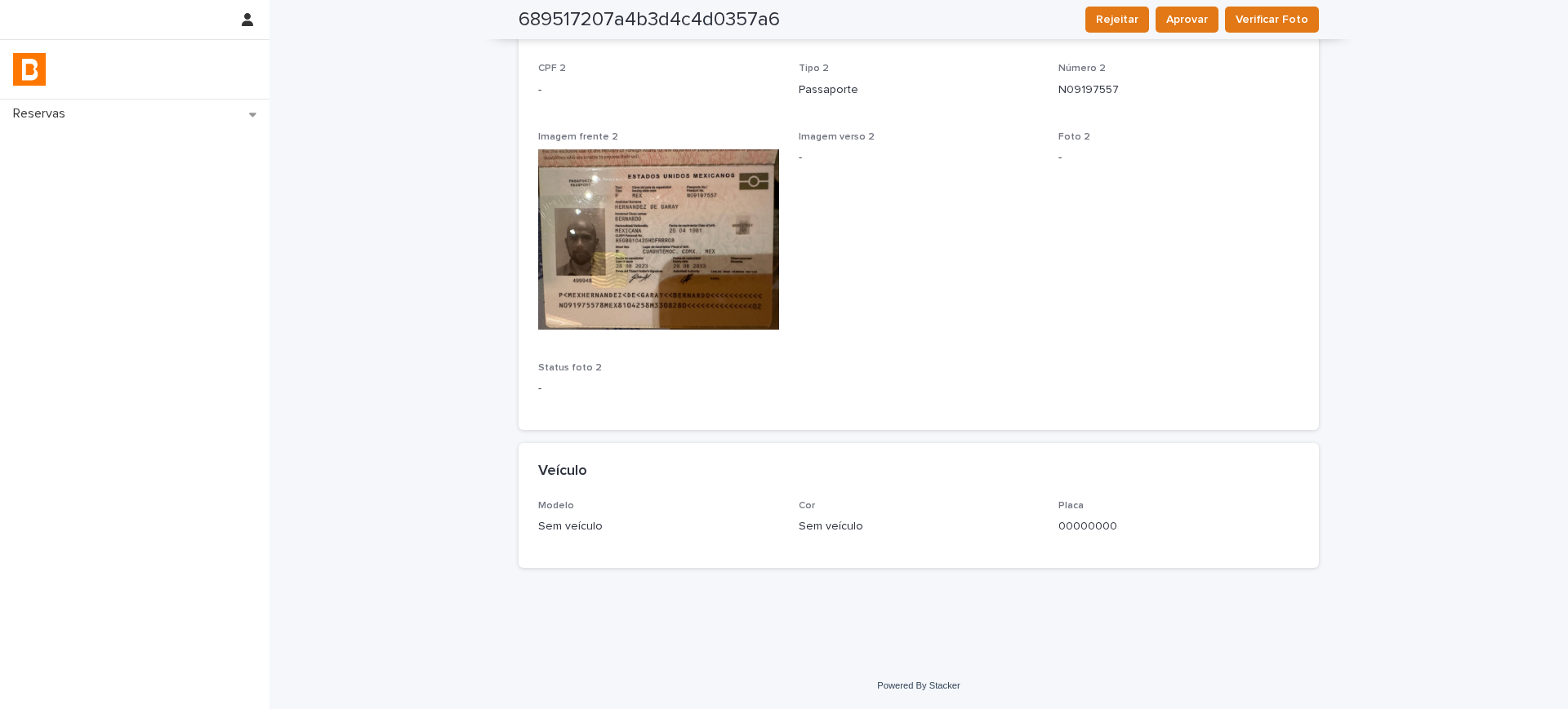
scroll to position [758, 0]
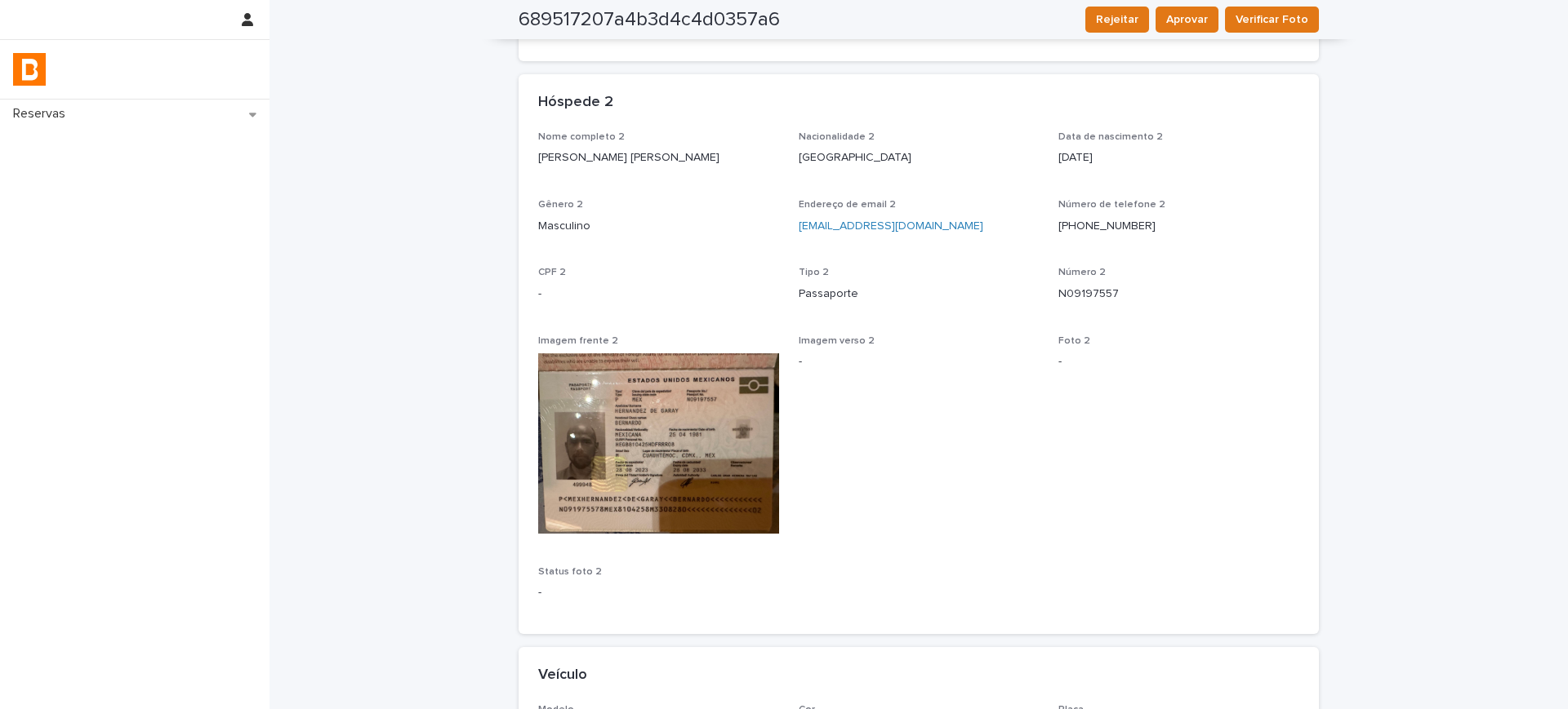
click at [584, 164] on p "[PERSON_NAME] [PERSON_NAME]" at bounding box center [658, 159] width 241 height 17
click at [583, 163] on p "[PERSON_NAME] [PERSON_NAME]" at bounding box center [658, 159] width 241 height 17
click at [573, 164] on div at bounding box center [573, 164] width 0 height 0
click at [583, 163] on p "[PERSON_NAME] [PERSON_NAME]" at bounding box center [658, 159] width 241 height 17
copy p "[PERSON_NAME] [PERSON_NAME]"
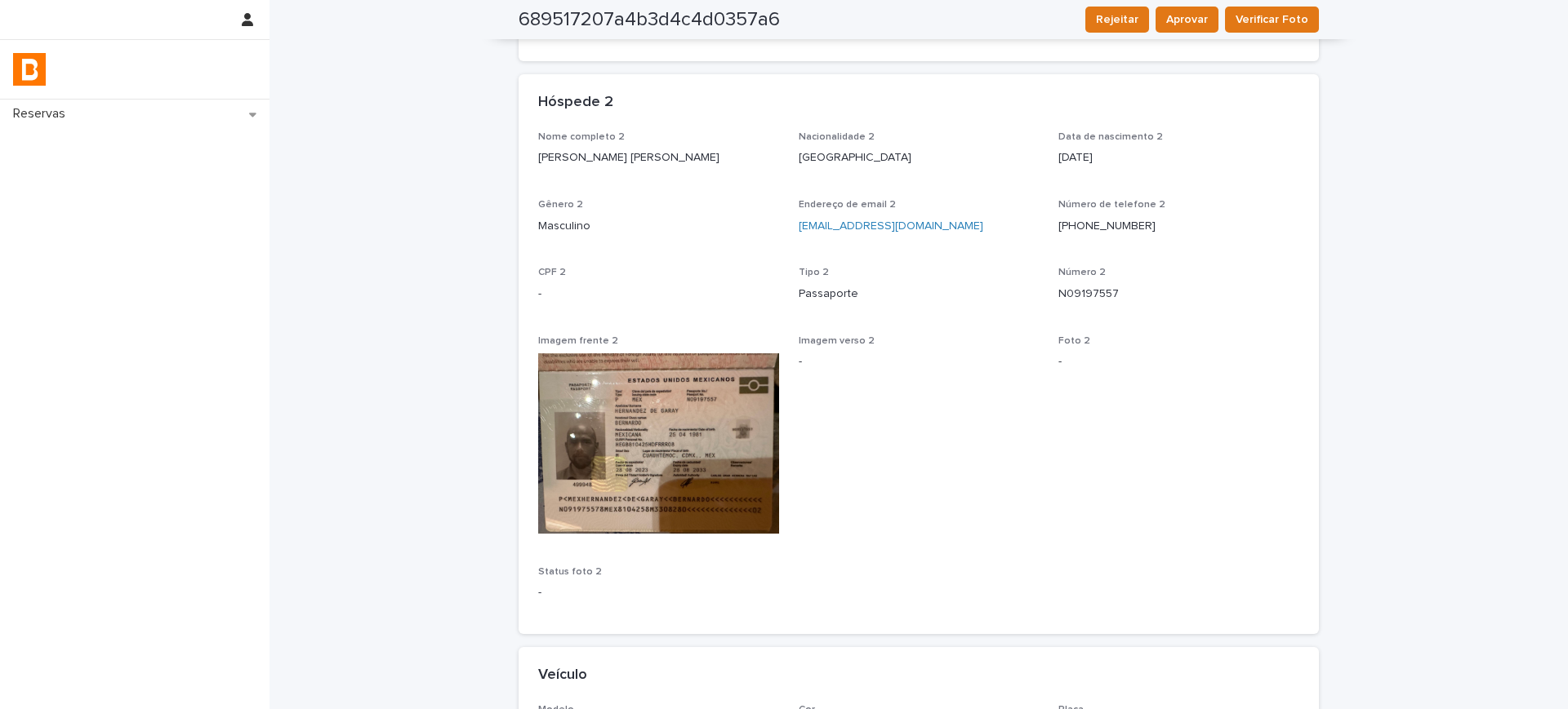
click at [1032, 170] on div "Nome completo 2 [PERSON_NAME] [PERSON_NAME] Nacionalidade 2 México Data [PERSON…" at bounding box center [919, 373] width 761 height 483
click at [1070, 287] on p "N09197557" at bounding box center [1178, 294] width 241 height 17
click at [1071, 287] on p "N09197557" at bounding box center [1178, 294] width 241 height 17
copy p "N09197557"
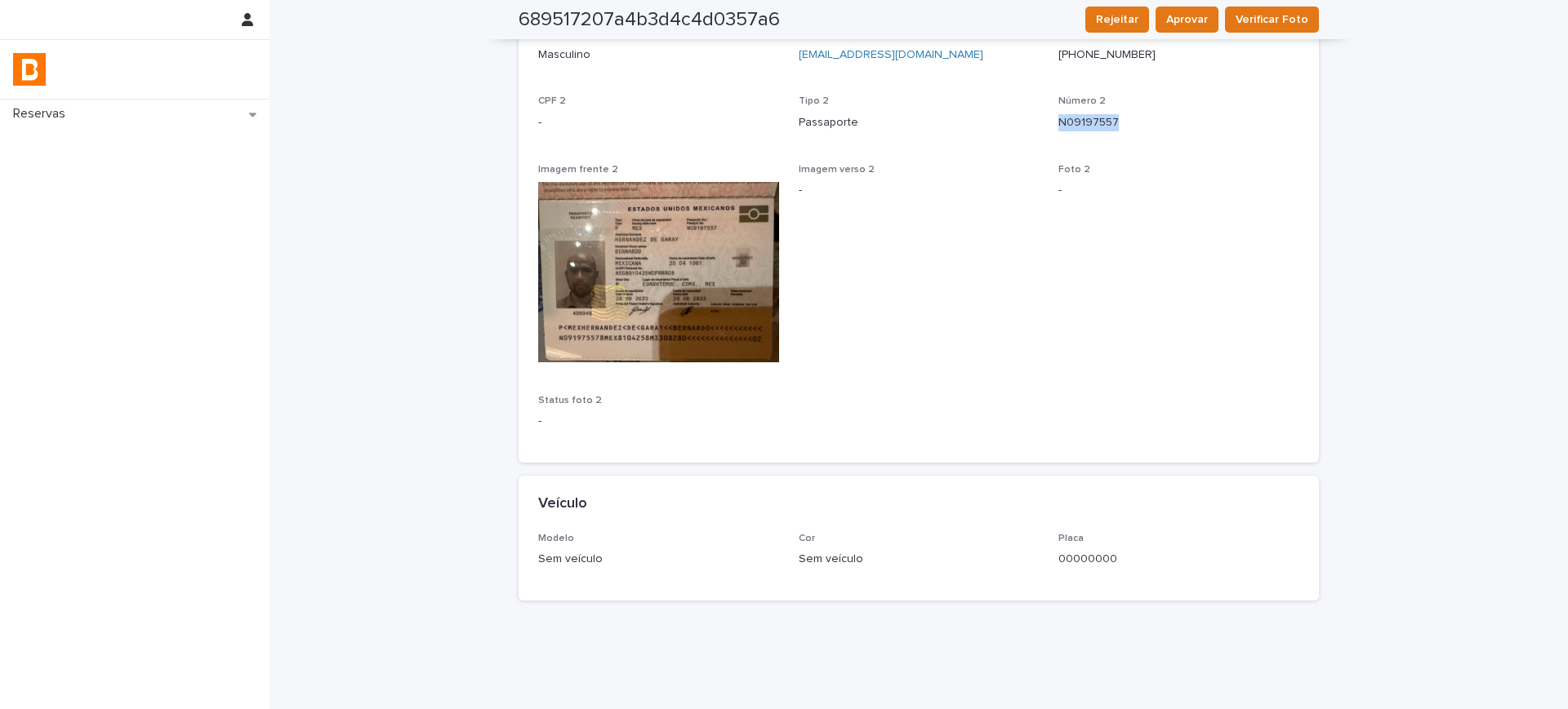
scroll to position [962, 0]
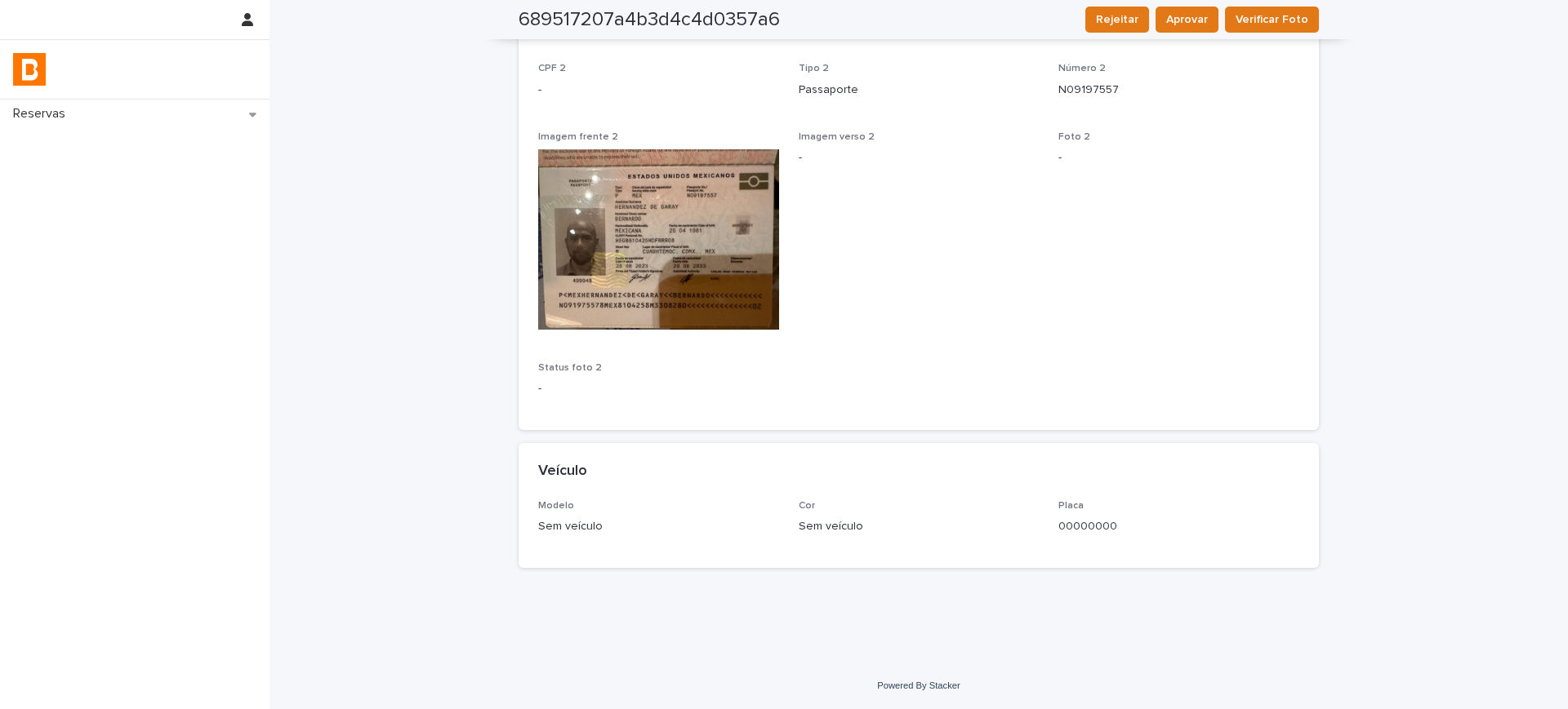
click at [556, 522] on p "Sem veículo" at bounding box center [658, 527] width 241 height 17
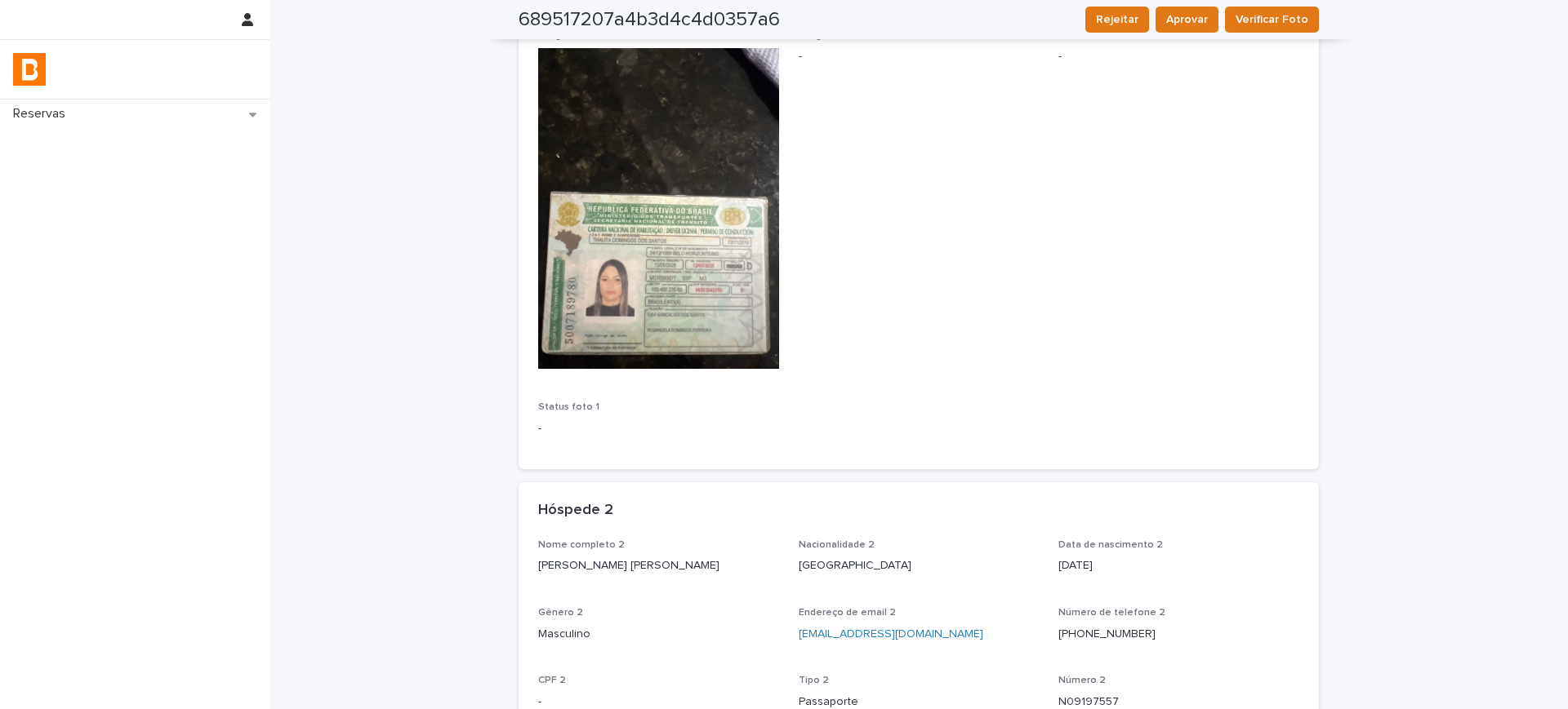
scroll to position [0, 0]
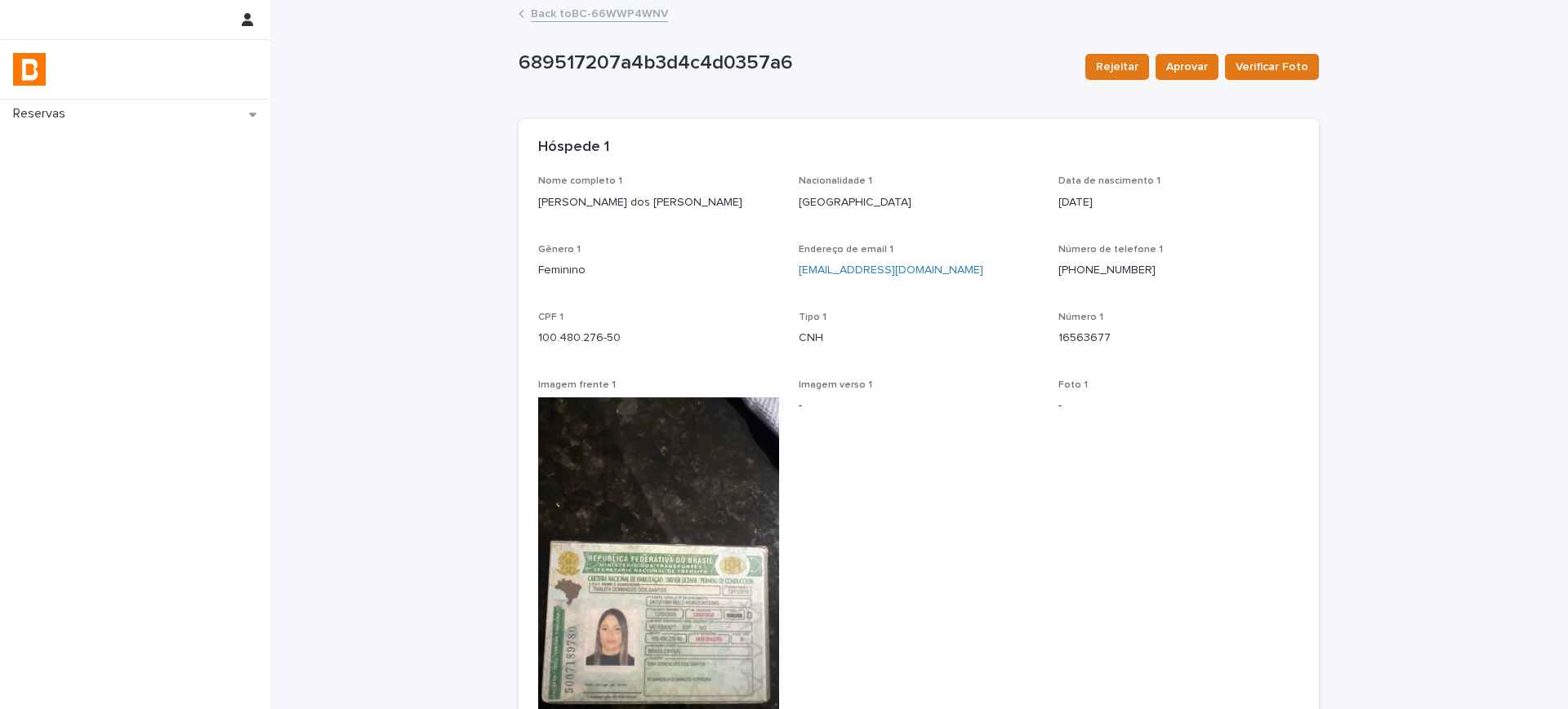
click at [579, 12] on link "Back to BC-66WWP4WNV" at bounding box center [599, 12] width 137 height 19
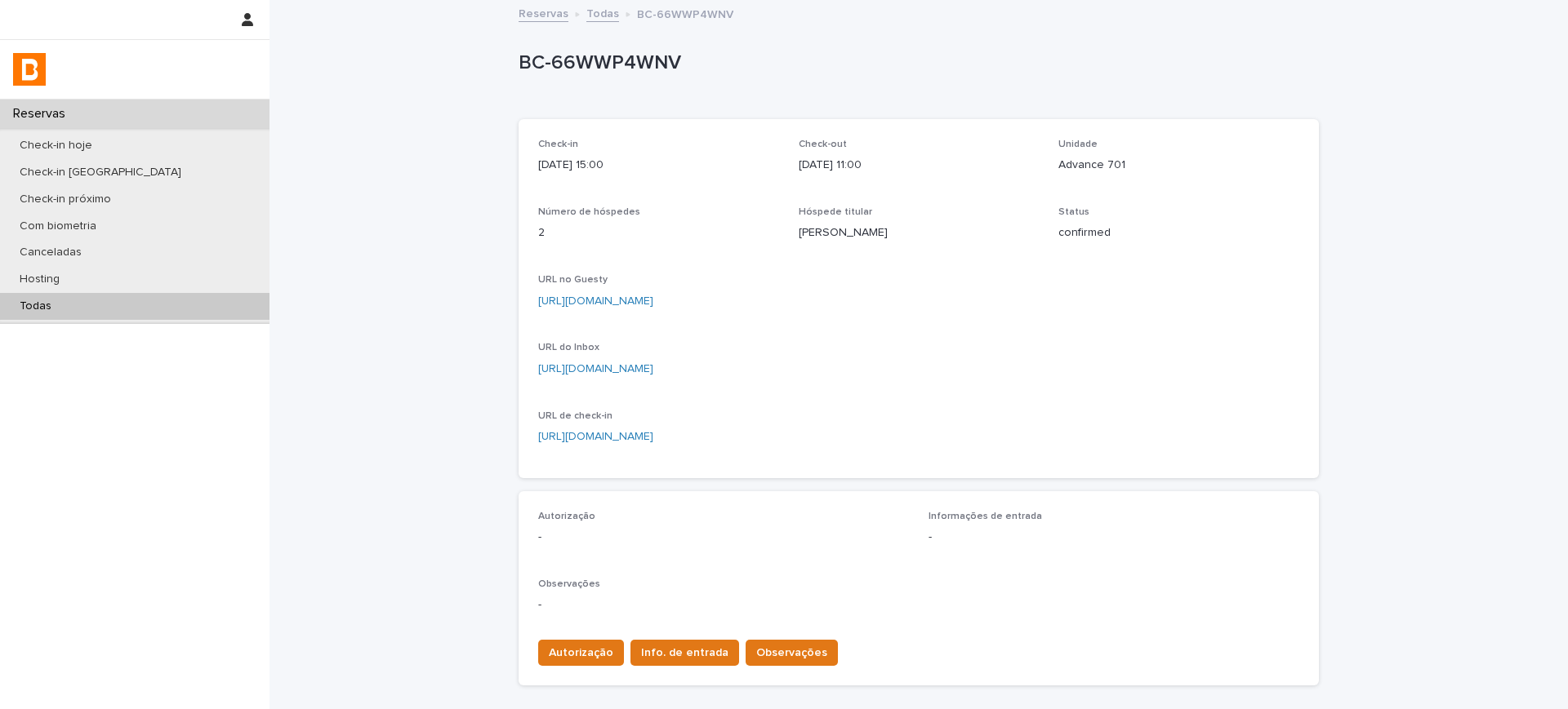
click at [599, 301] on link "[URL][DOMAIN_NAME]" at bounding box center [596, 302] width 115 height 12
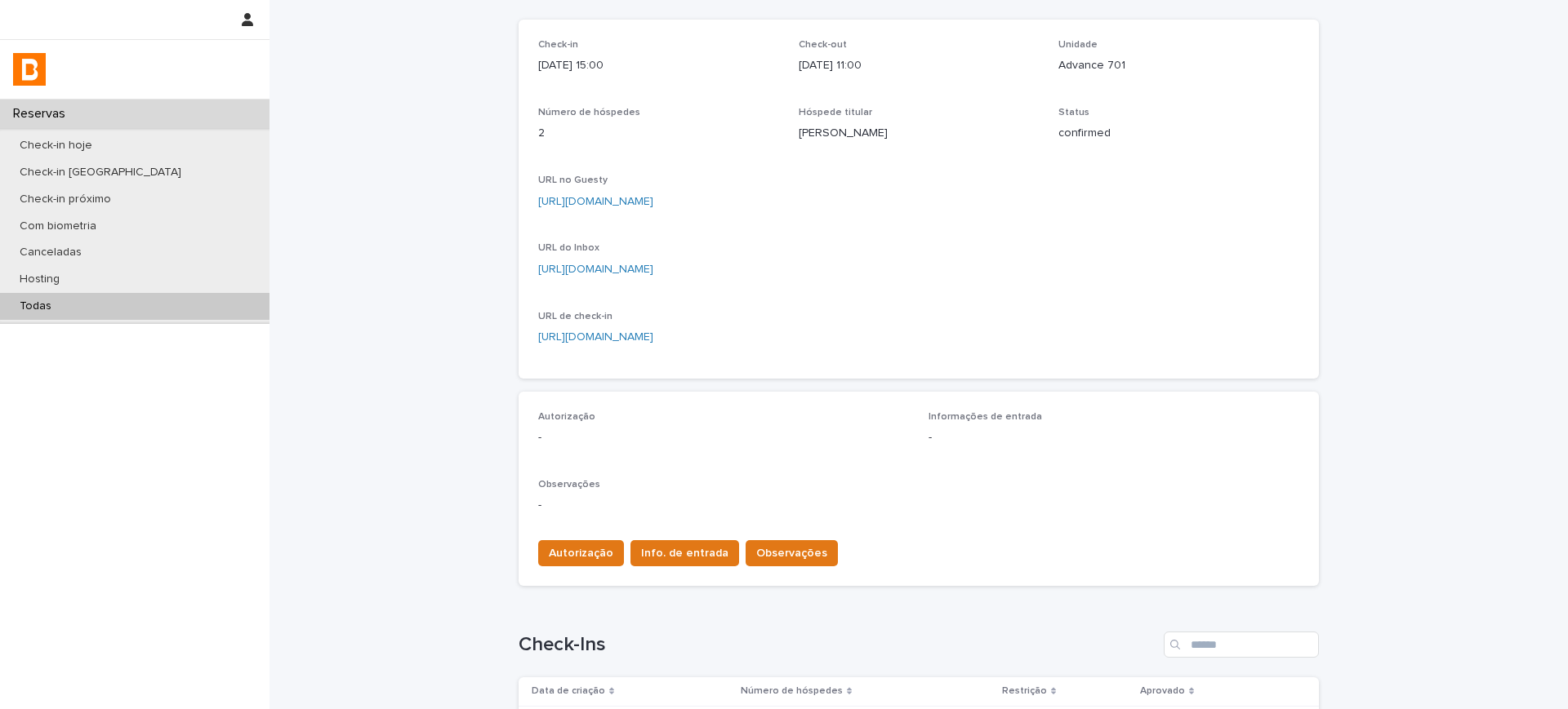
scroll to position [323, 0]
